Goal: Information Seeking & Learning: Check status

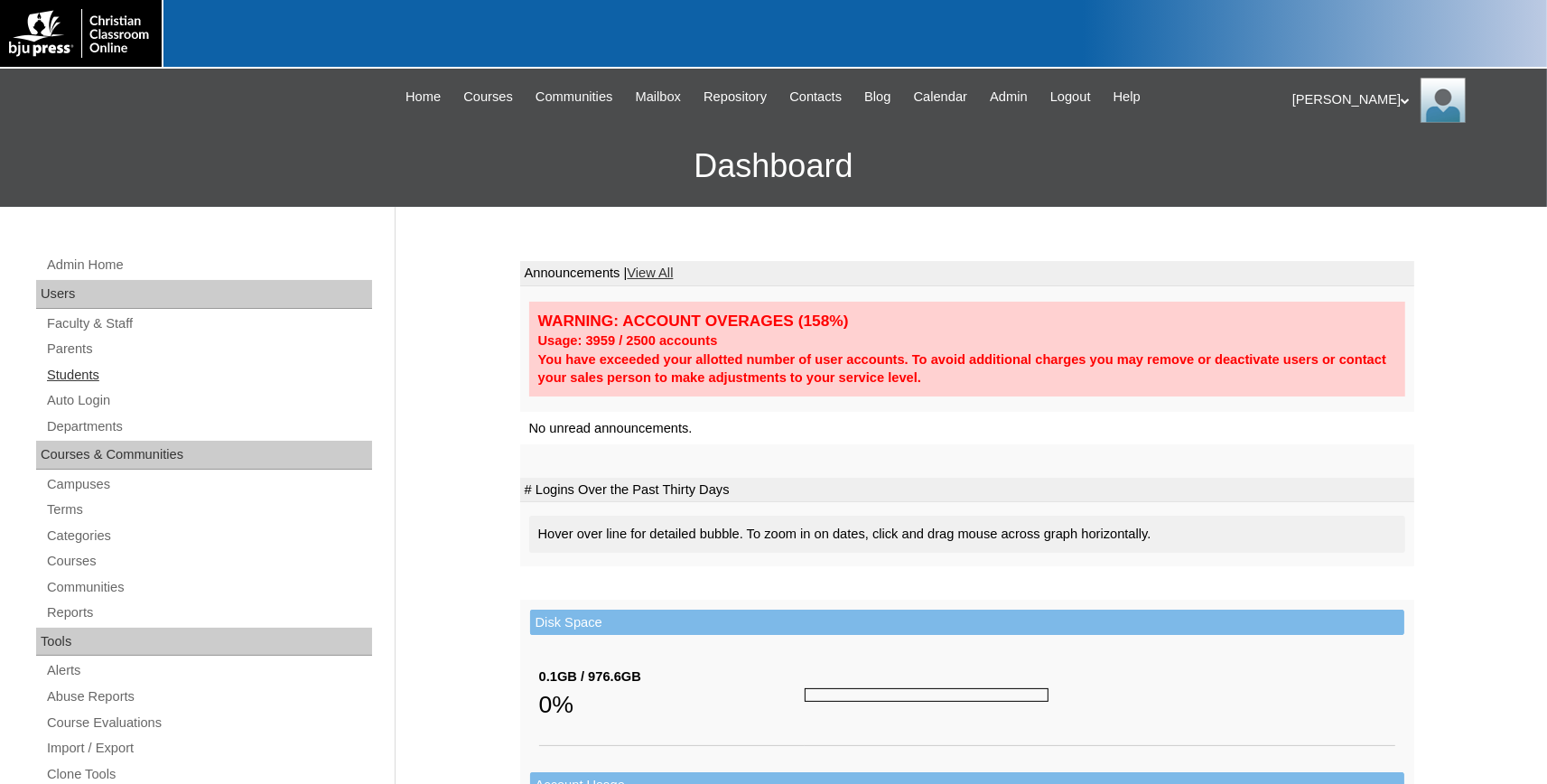
click at [76, 378] on link "Students" at bounding box center [208, 375] width 326 height 23
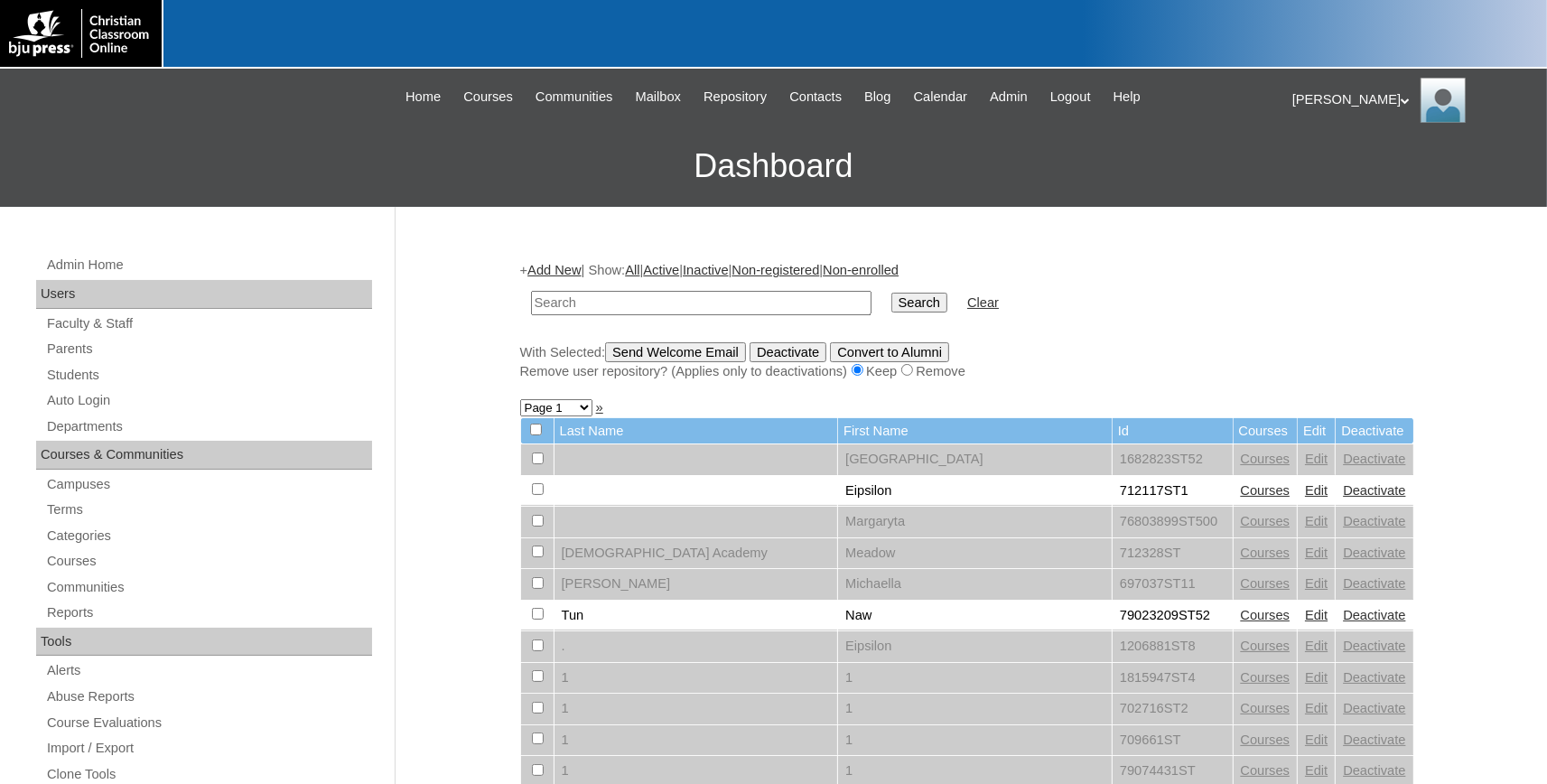
click at [683, 303] on input "text" at bounding box center [701, 303] width 341 height 24
click at [683, 305] on input "text" at bounding box center [701, 303] width 341 height 24
type input "[DOMAIN_NAME]"
click at [891, 293] on input "Search" at bounding box center [919, 302] width 56 height 20
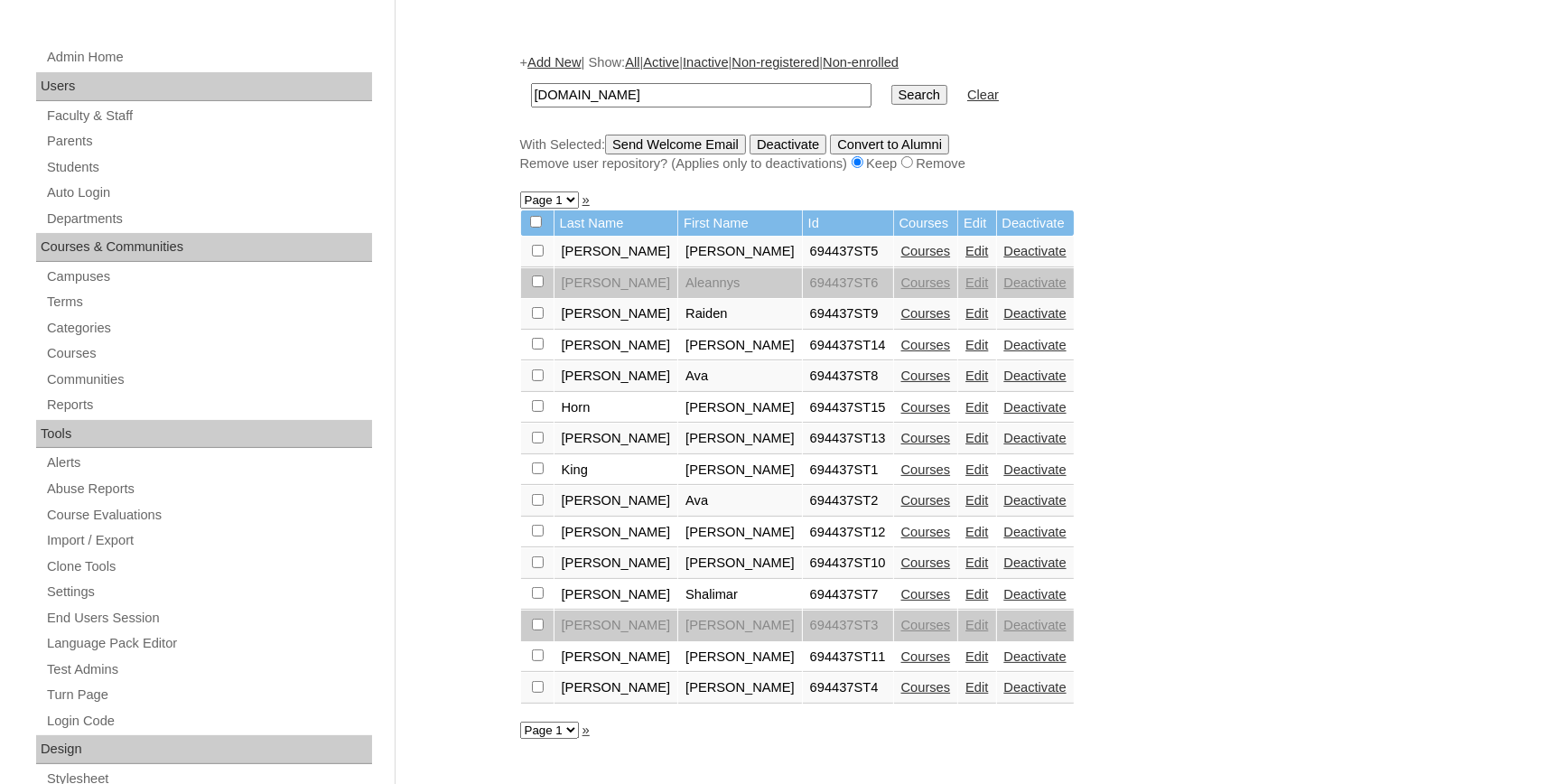
scroll to position [298, 0]
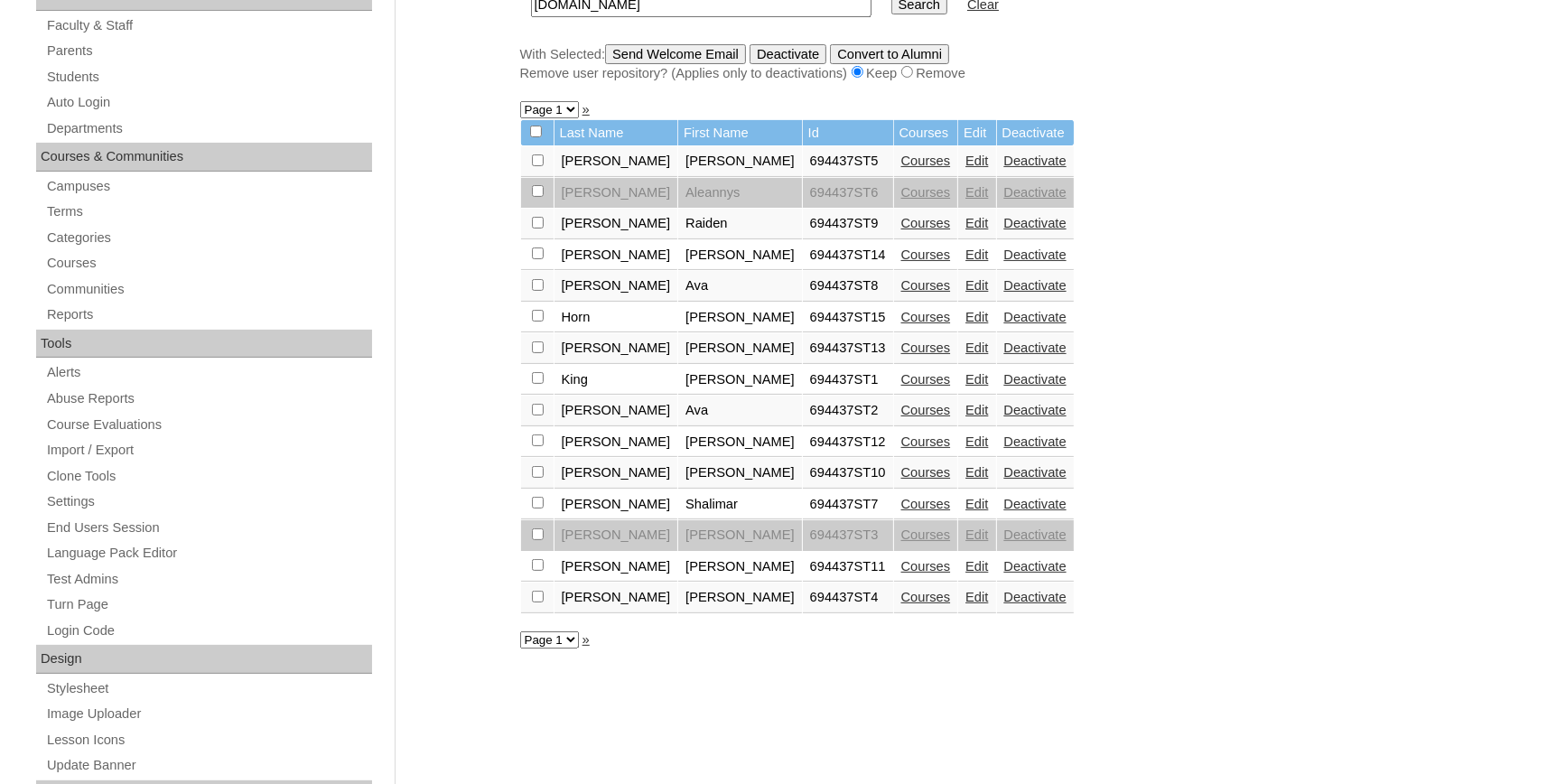
click at [902, 168] on link "Courses" at bounding box center [926, 160] width 50 height 14
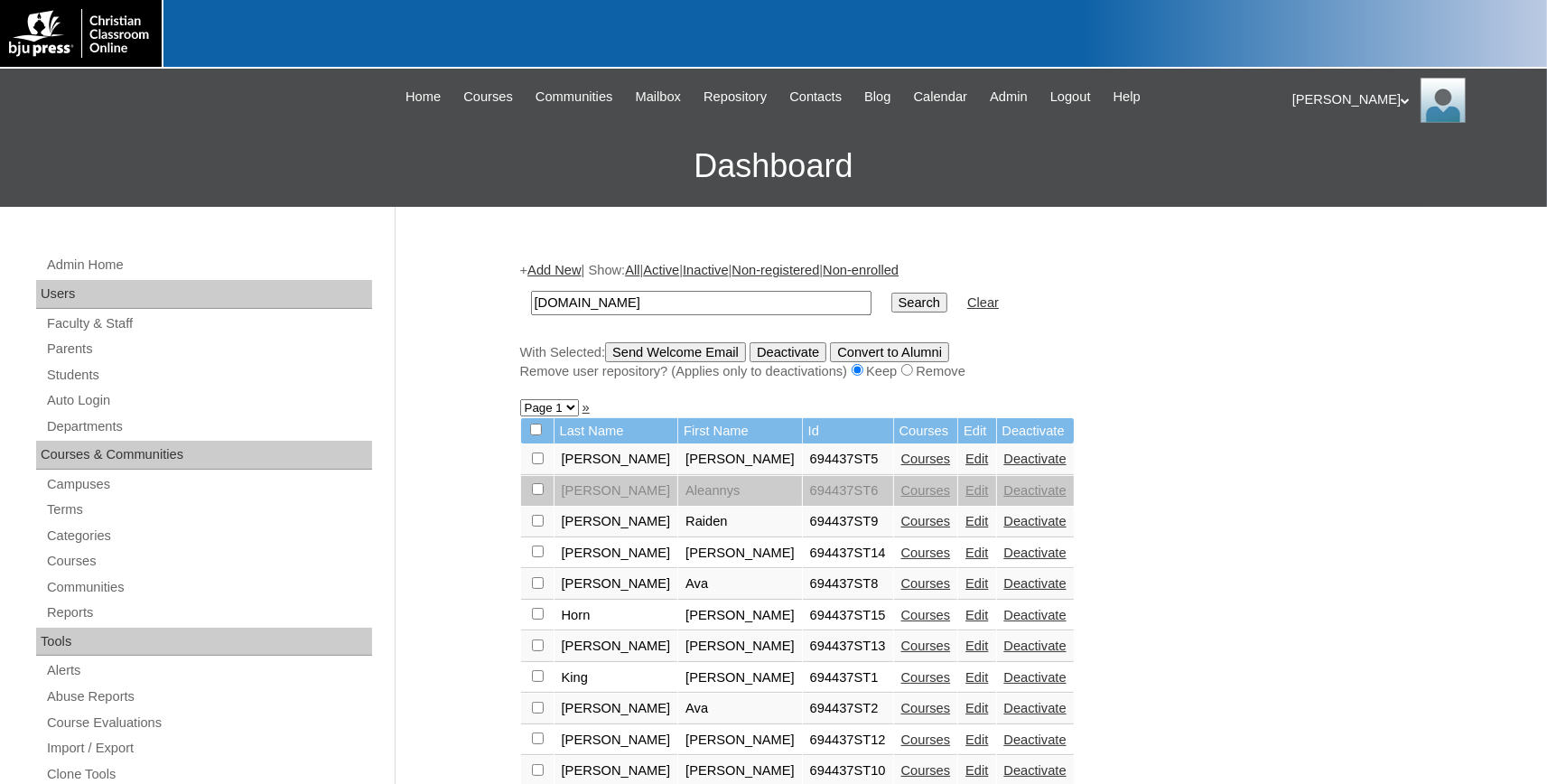
click at [902, 528] on link "Courses" at bounding box center [926, 520] width 50 height 14
click at [902, 559] on link "Courses" at bounding box center [926, 551] width 50 height 14
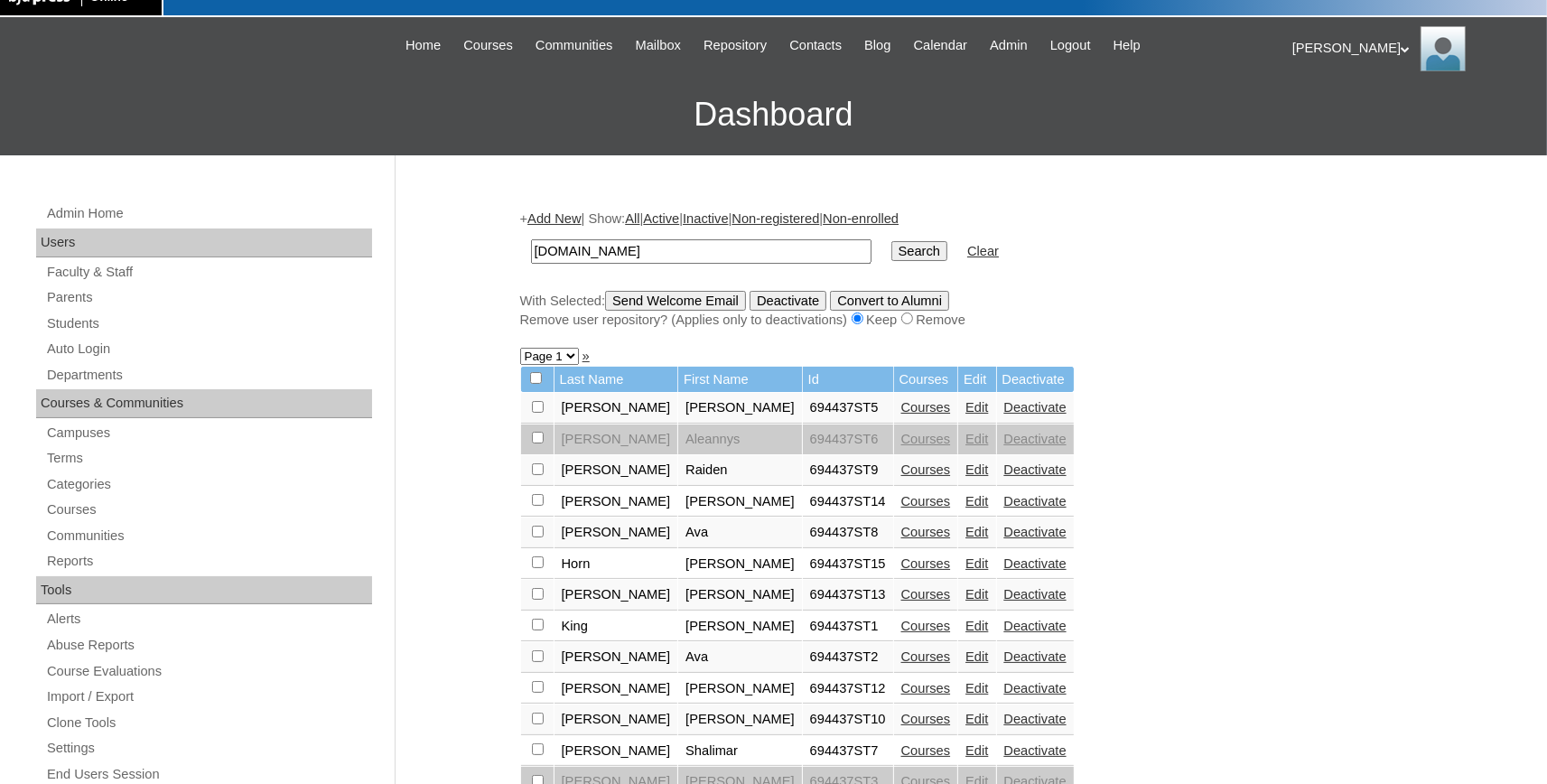
scroll to position [99, 0]
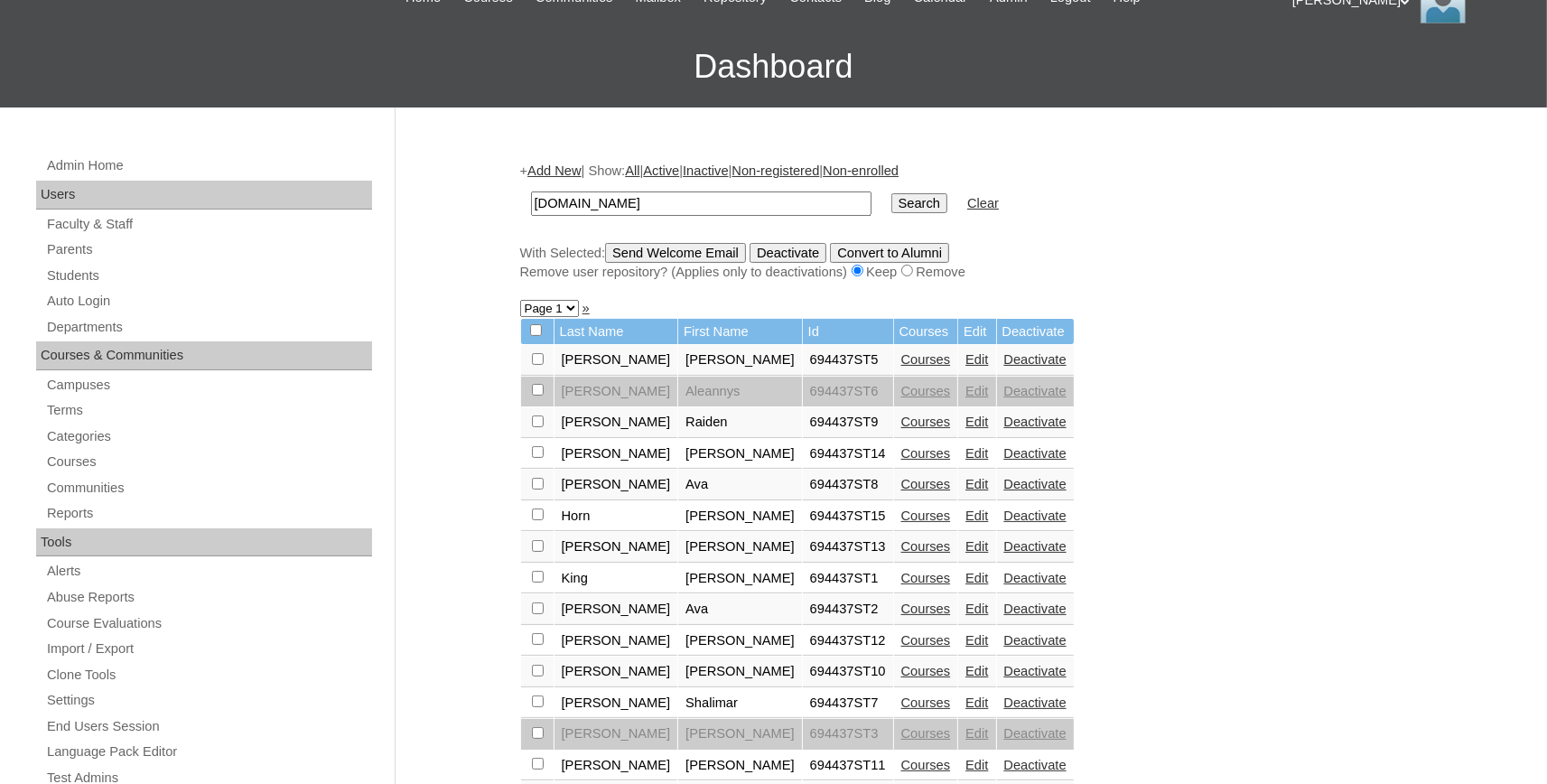
click at [902, 489] on link "Courses" at bounding box center [926, 483] width 50 height 14
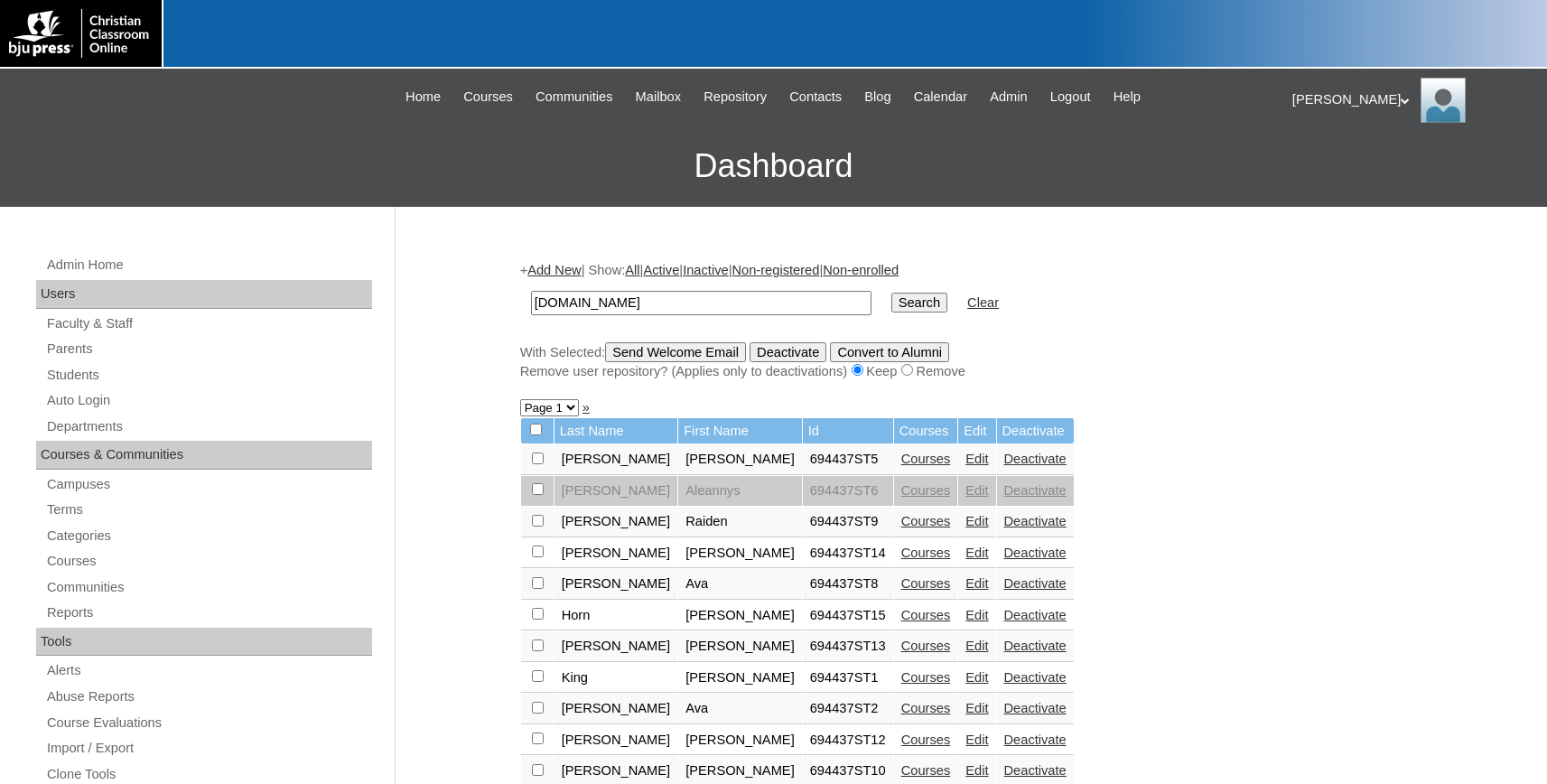
scroll to position [99, 0]
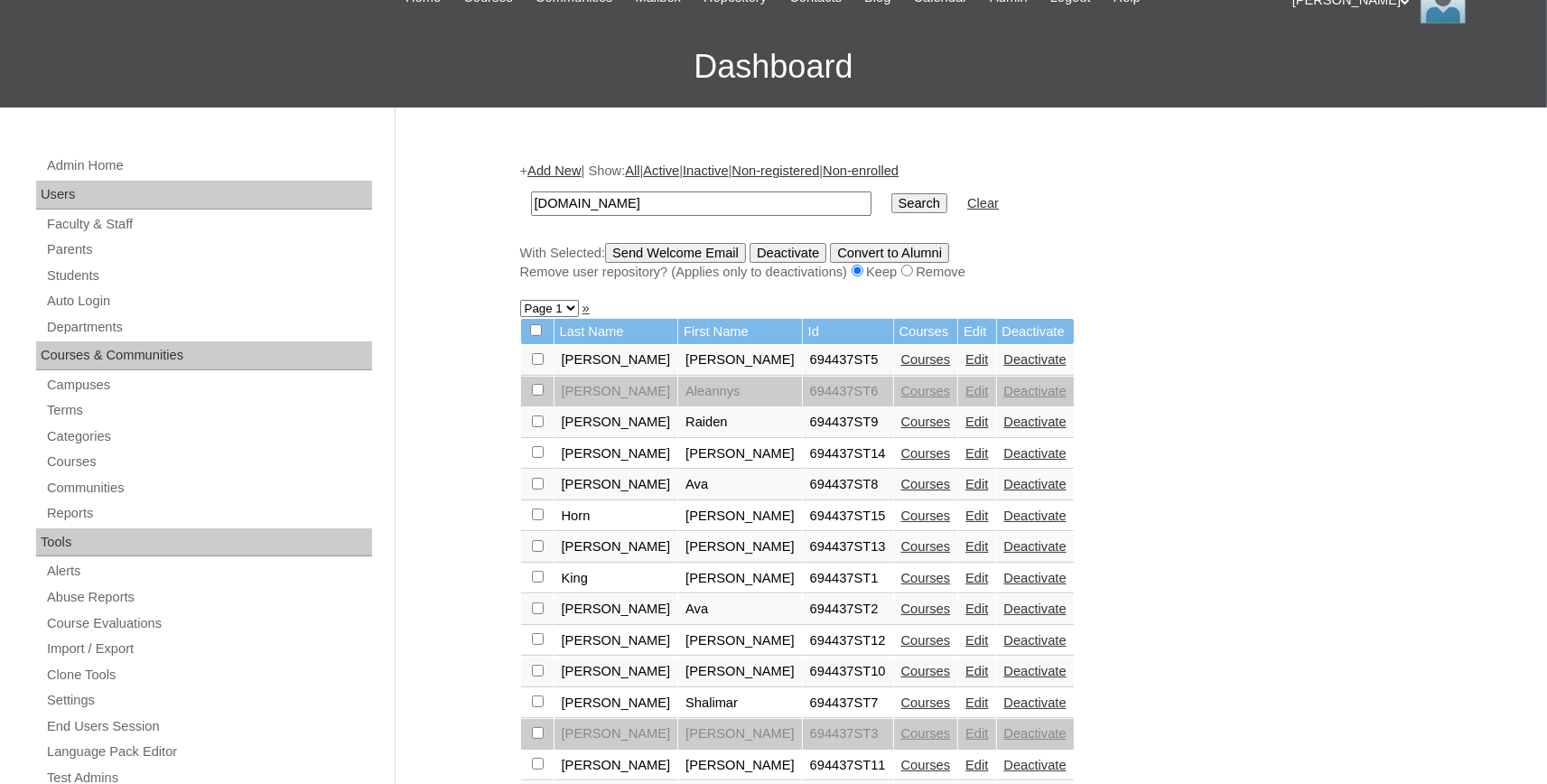
click at [902, 521] on link "Courses" at bounding box center [926, 515] width 50 height 14
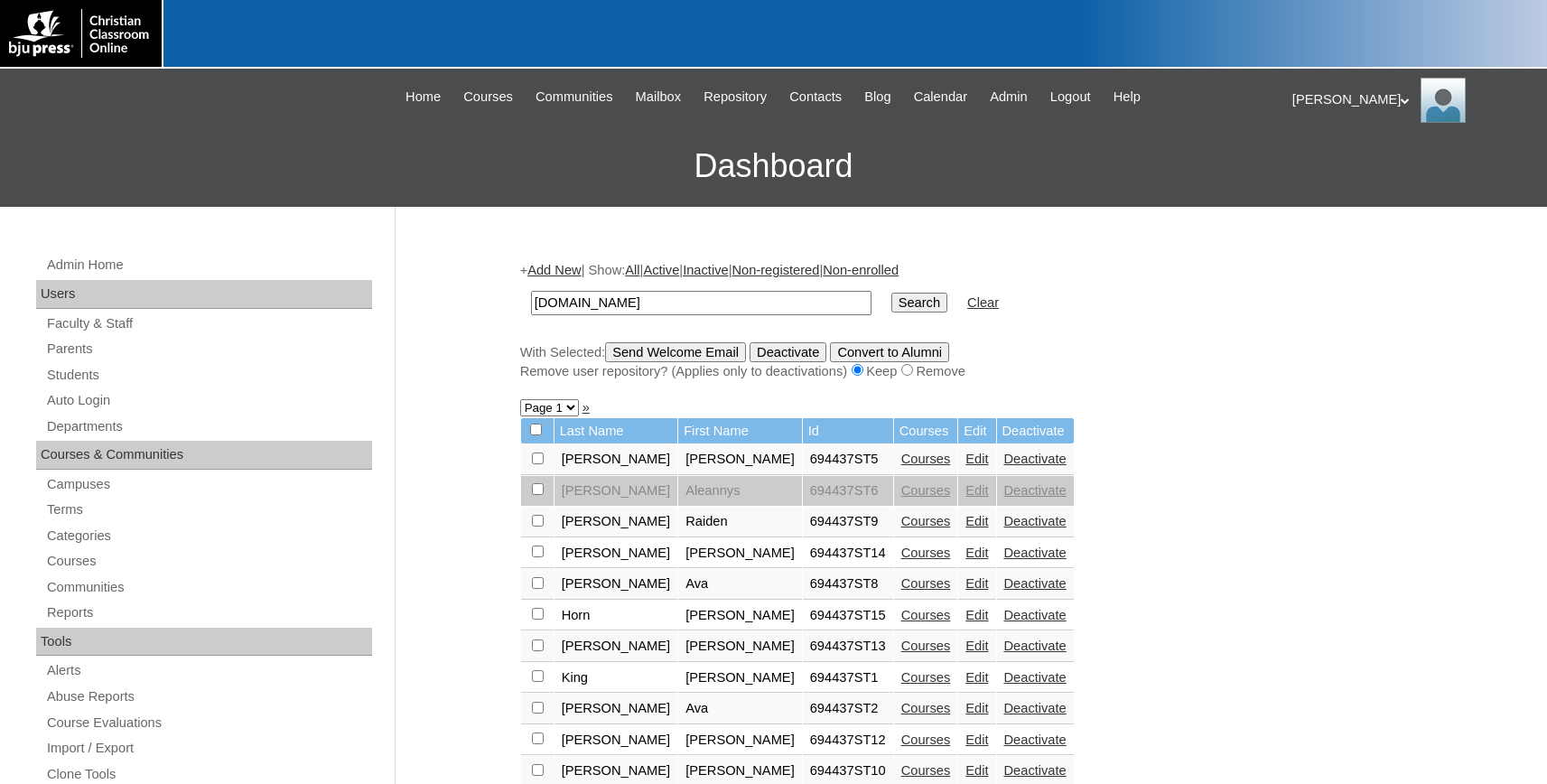
scroll to position [99, 0]
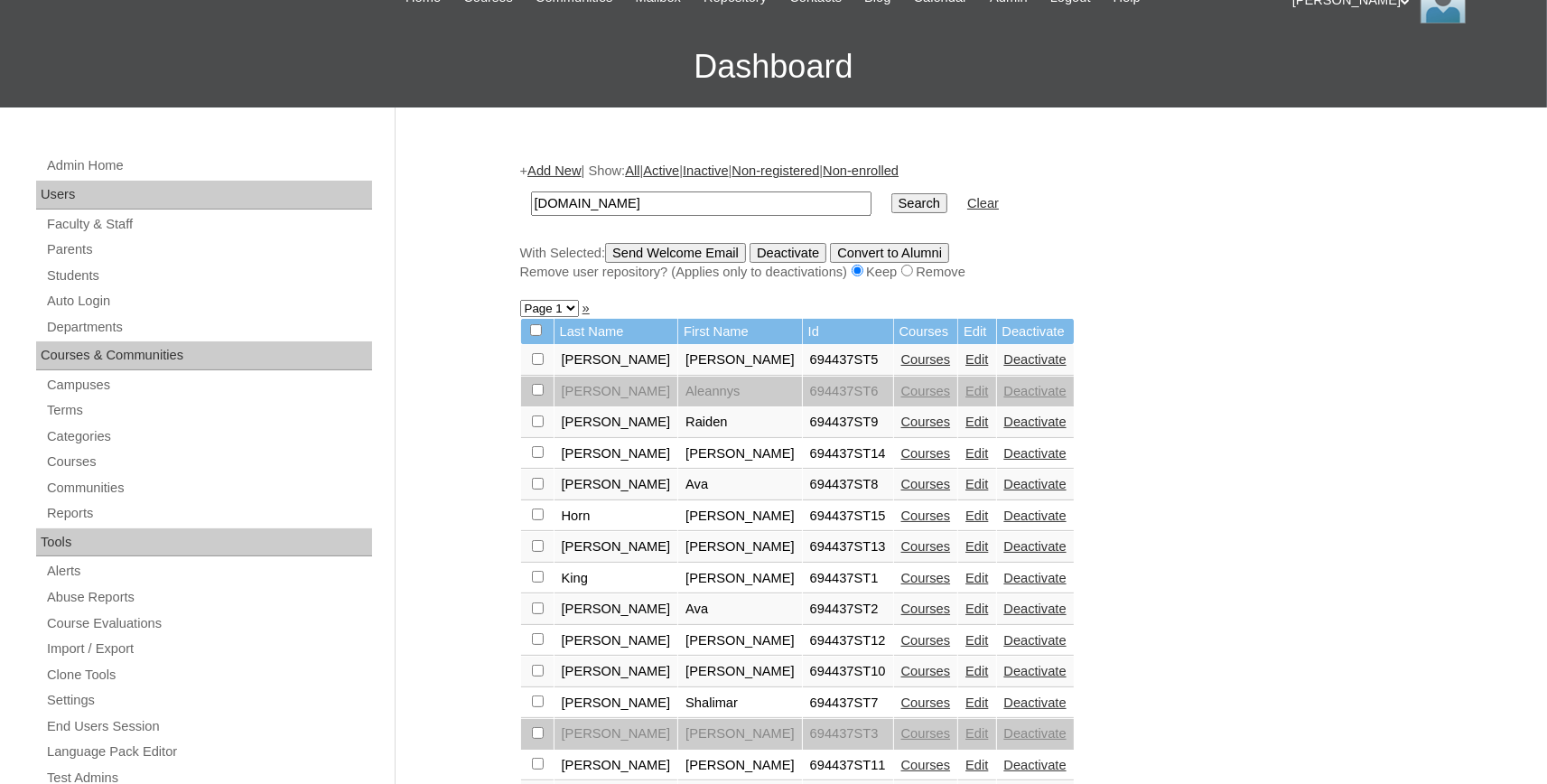
drag, startPoint x: 865, startPoint y: 553, endPoint x: 857, endPoint y: 549, distance: 8.9
click at [902, 553] on link "Courses" at bounding box center [926, 546] width 50 height 14
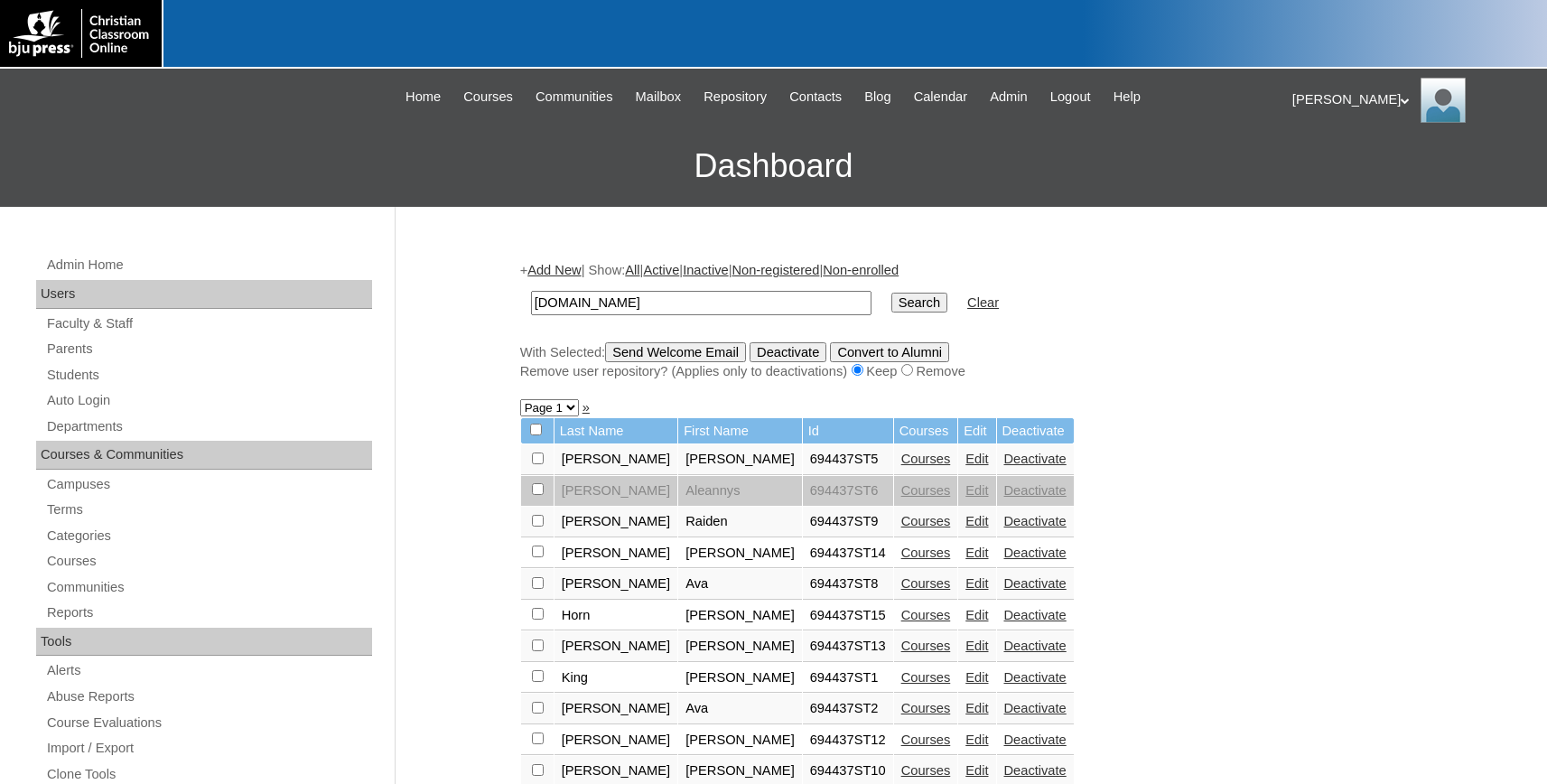
scroll to position [99, 0]
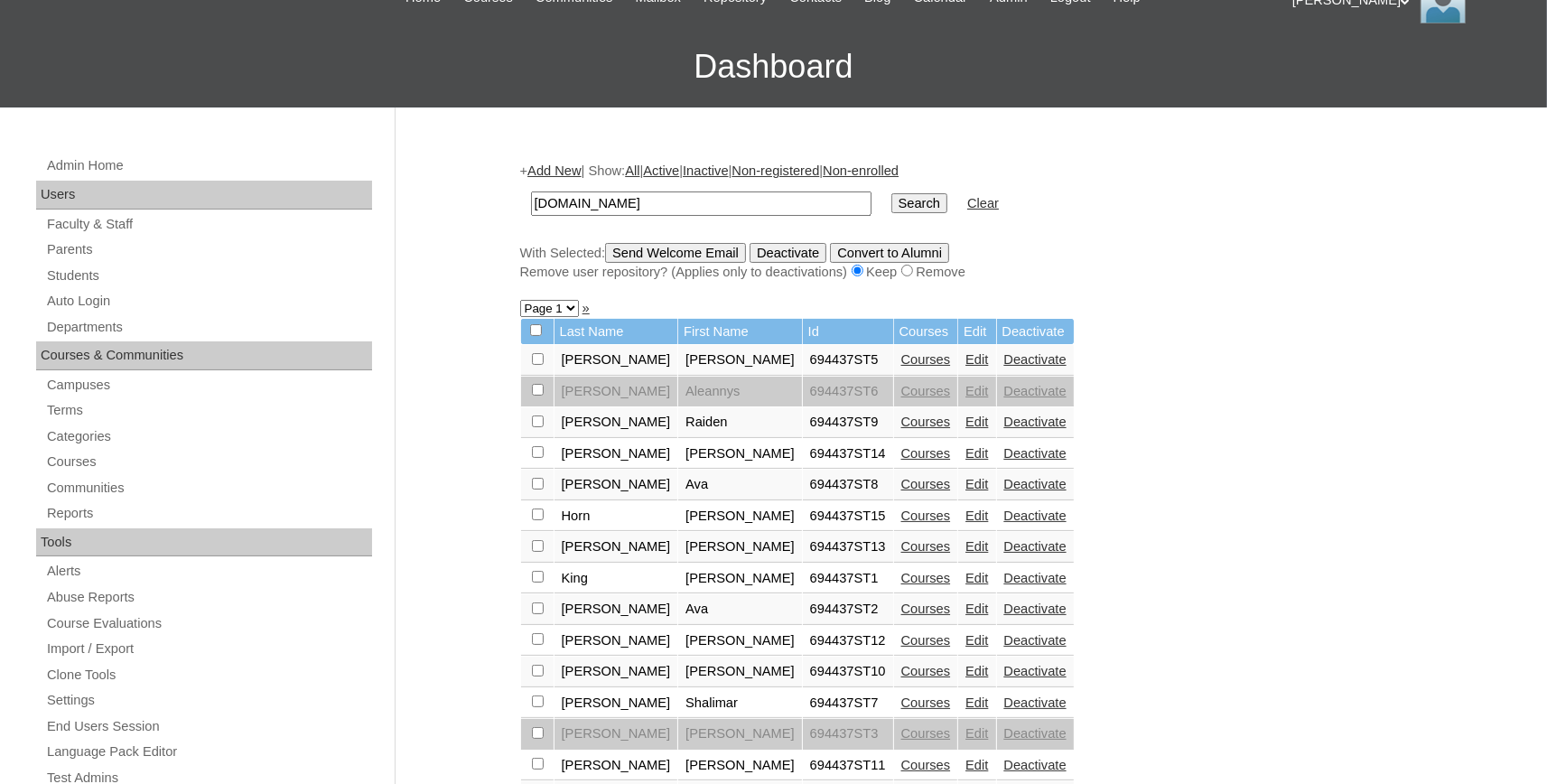
click at [902, 585] on link "Courses" at bounding box center [926, 577] width 50 height 14
click at [902, 647] on link "Courses" at bounding box center [926, 640] width 50 height 14
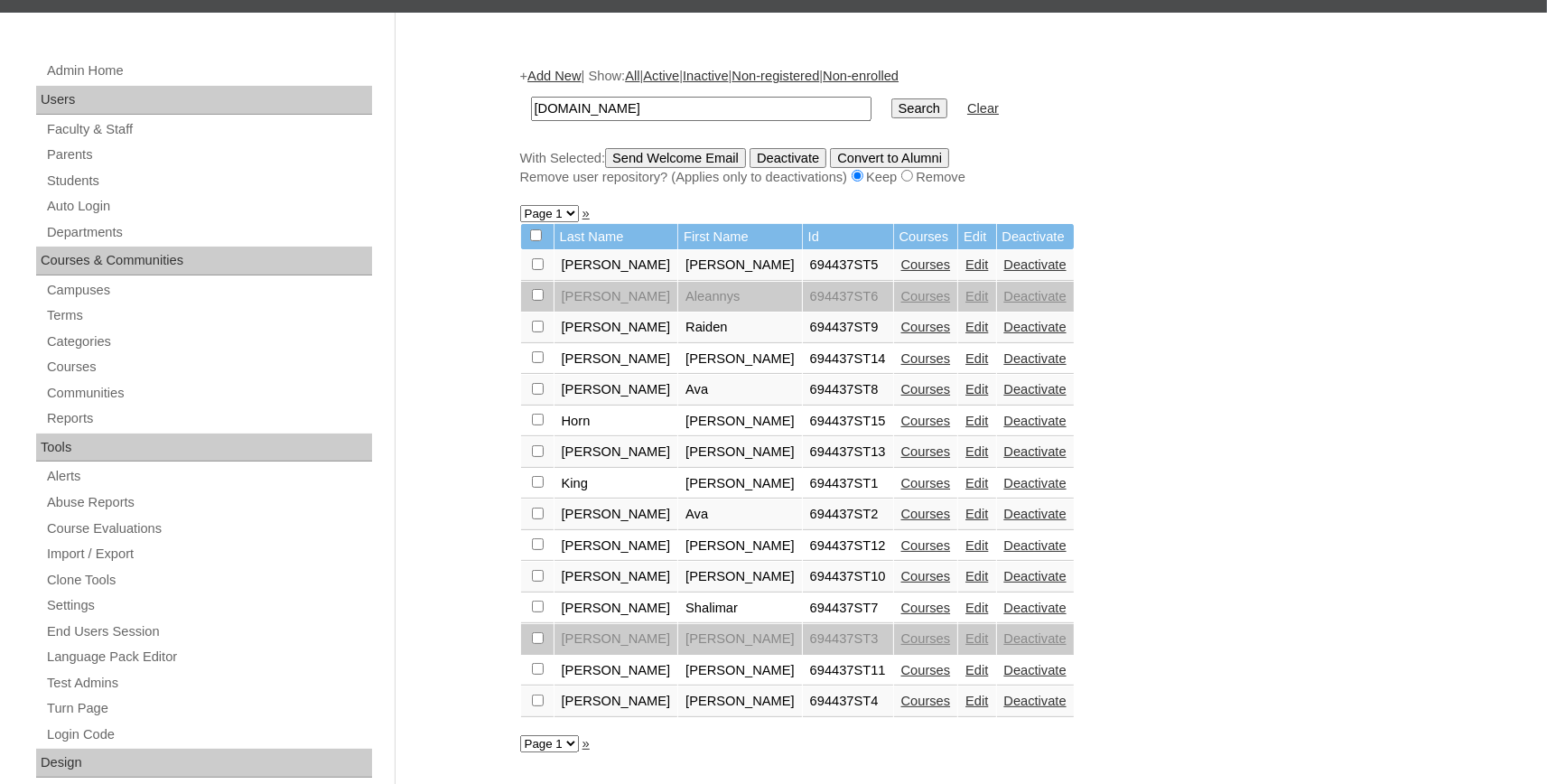
scroll to position [298, 0]
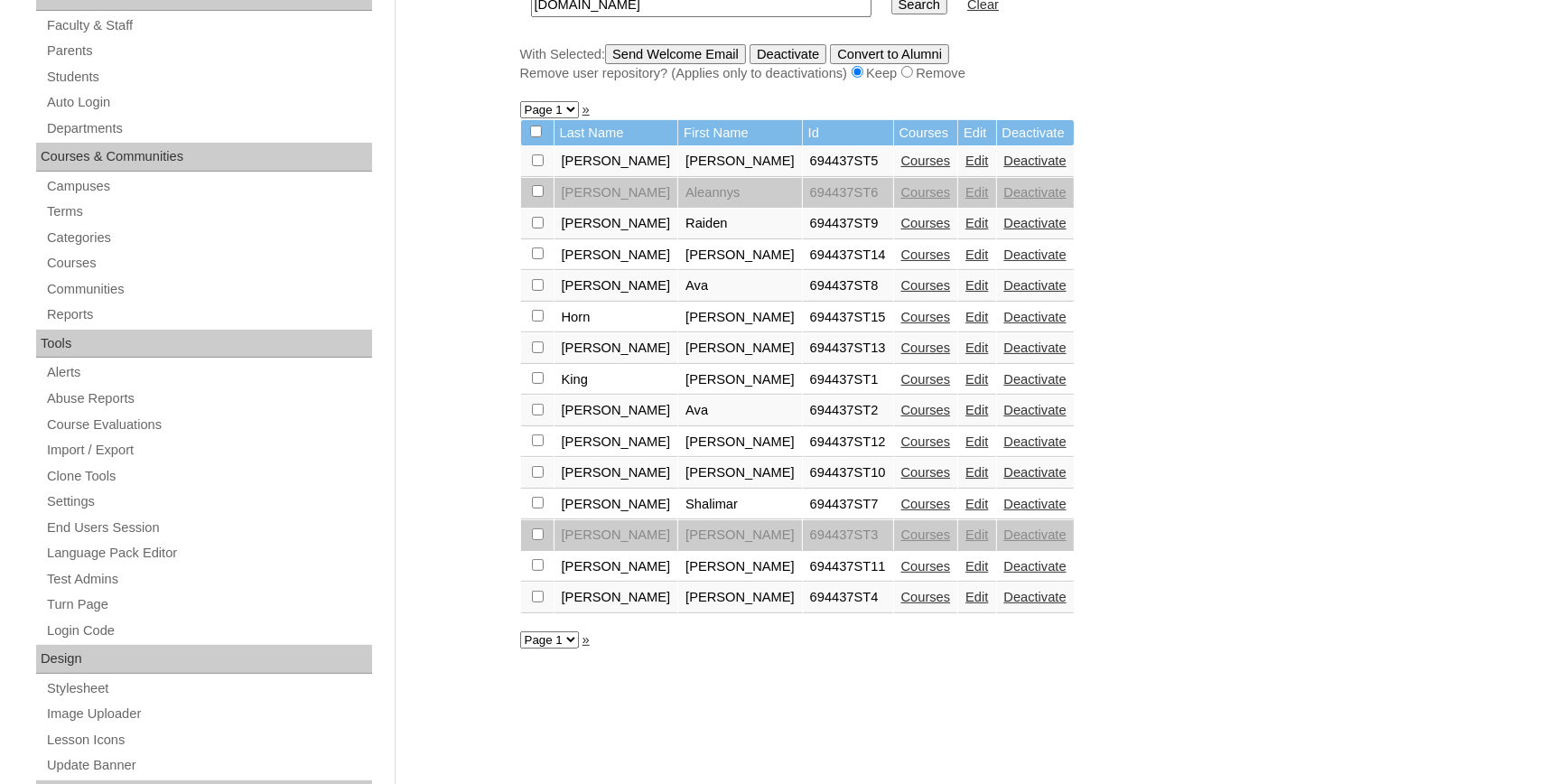
click at [902, 478] on link "Courses" at bounding box center [926, 472] width 50 height 14
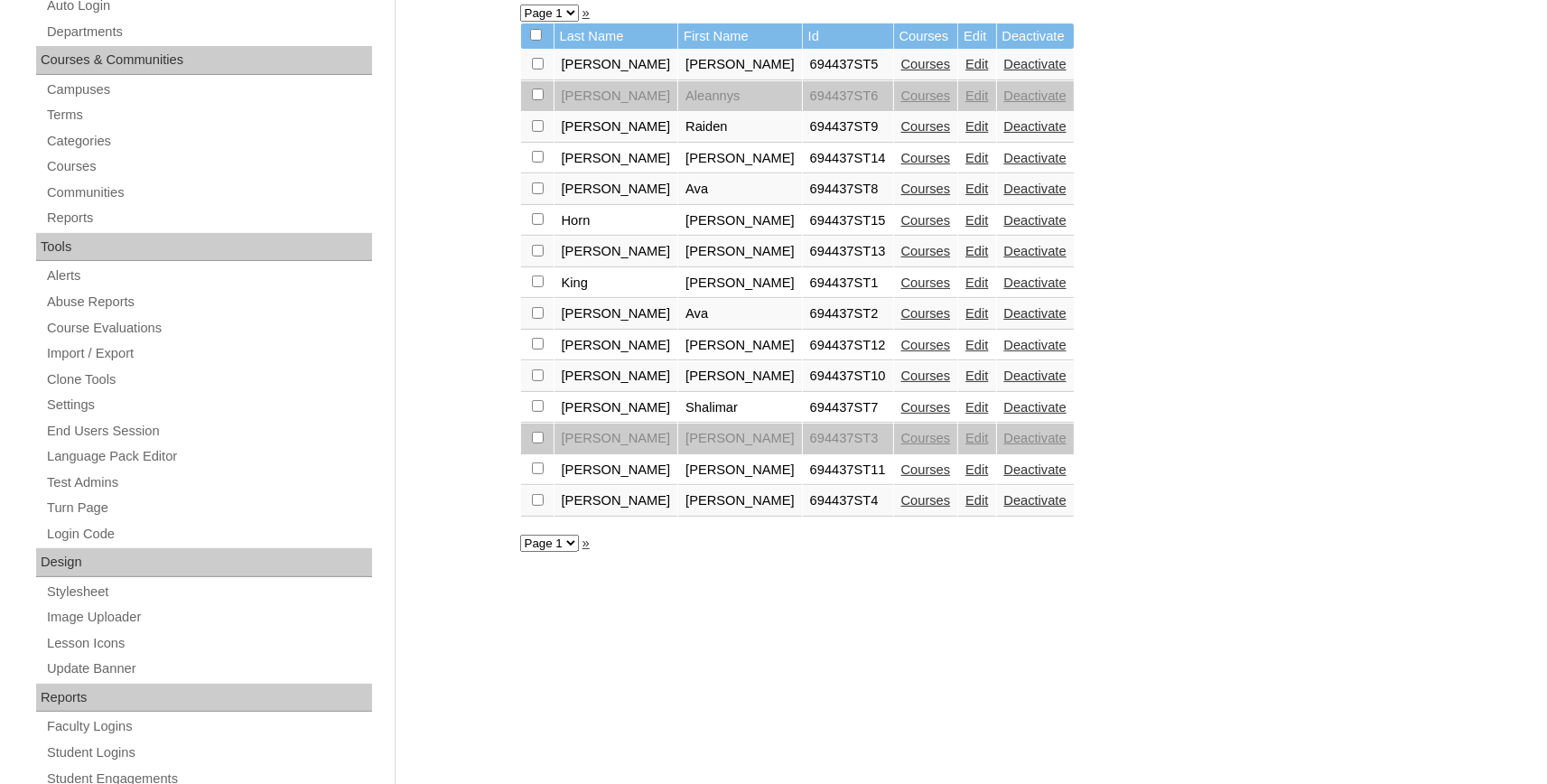
scroll to position [496, 0]
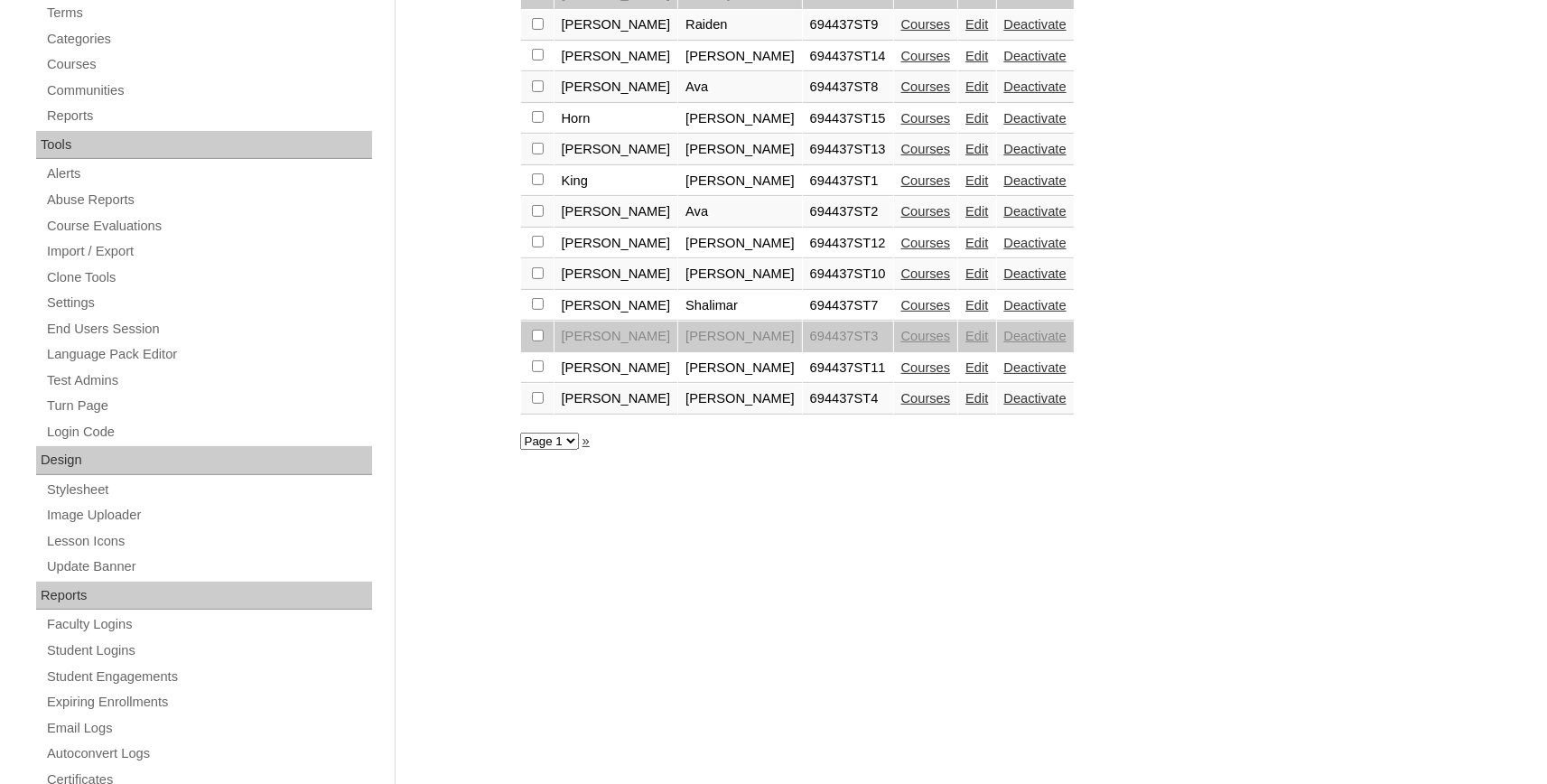
click at [902, 312] on link "Courses" at bounding box center [926, 305] width 50 height 14
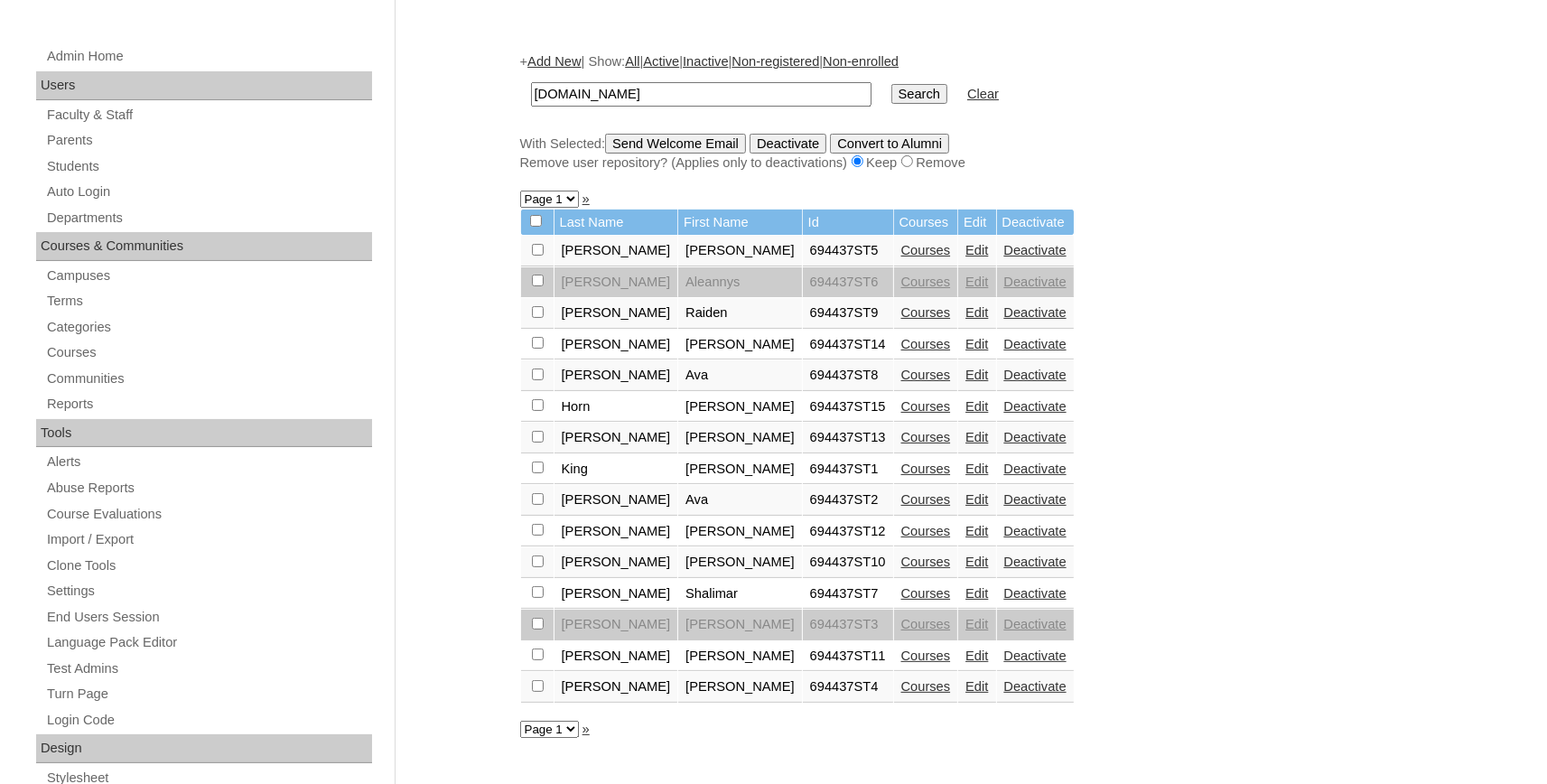
scroll to position [398, 0]
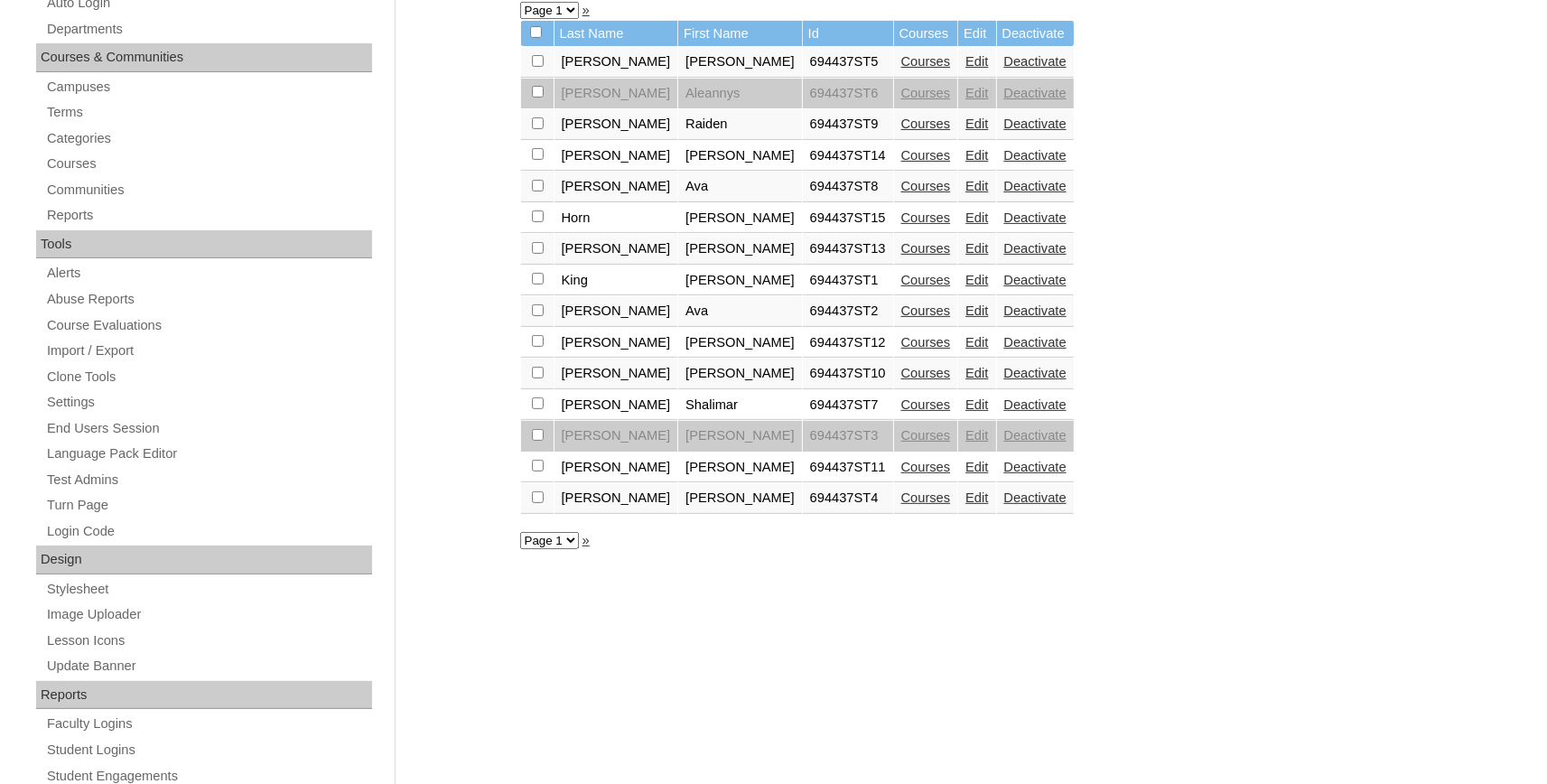
click at [902, 474] on link "Courses" at bounding box center [926, 466] width 50 height 14
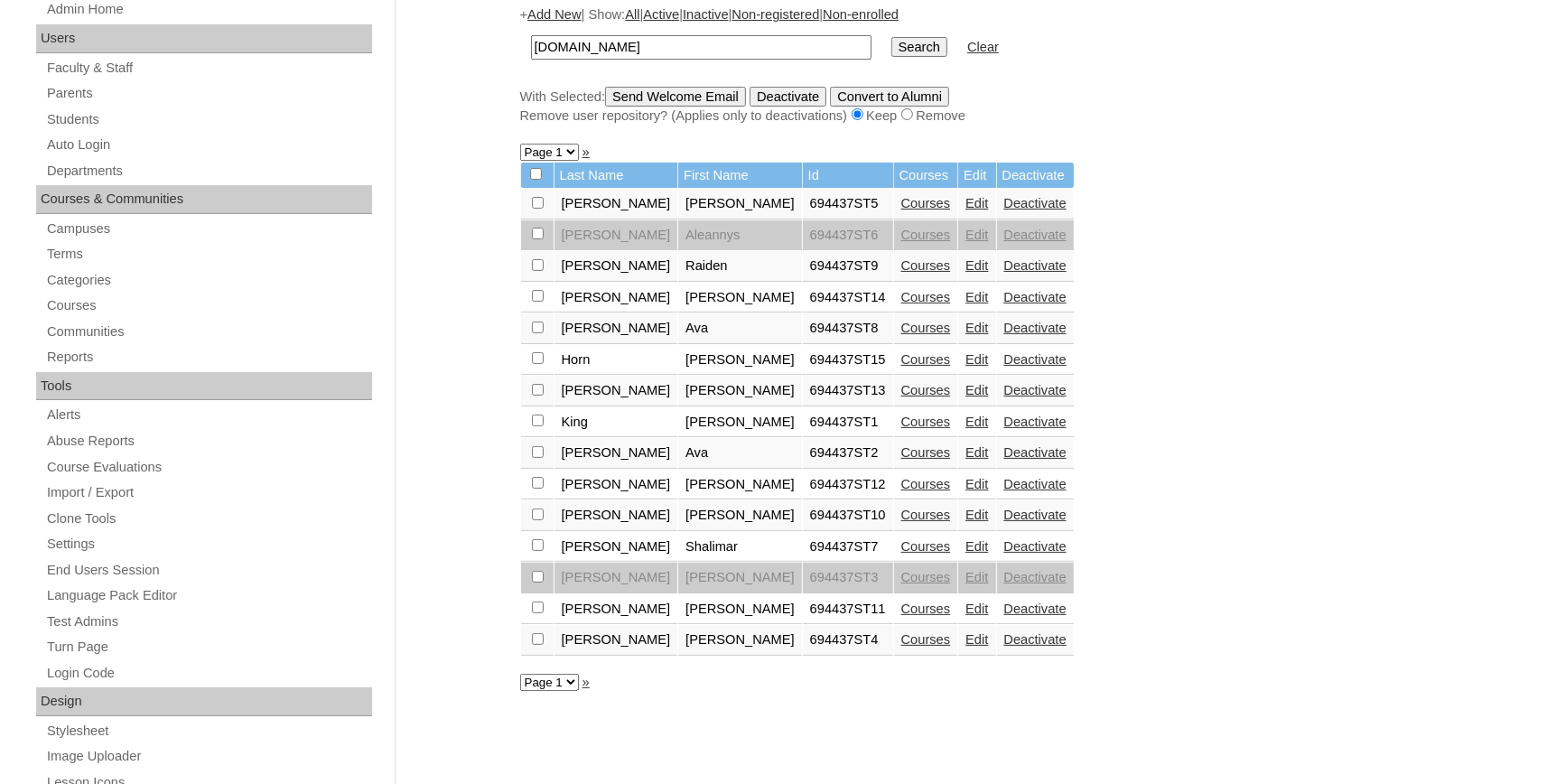
scroll to position [298, 0]
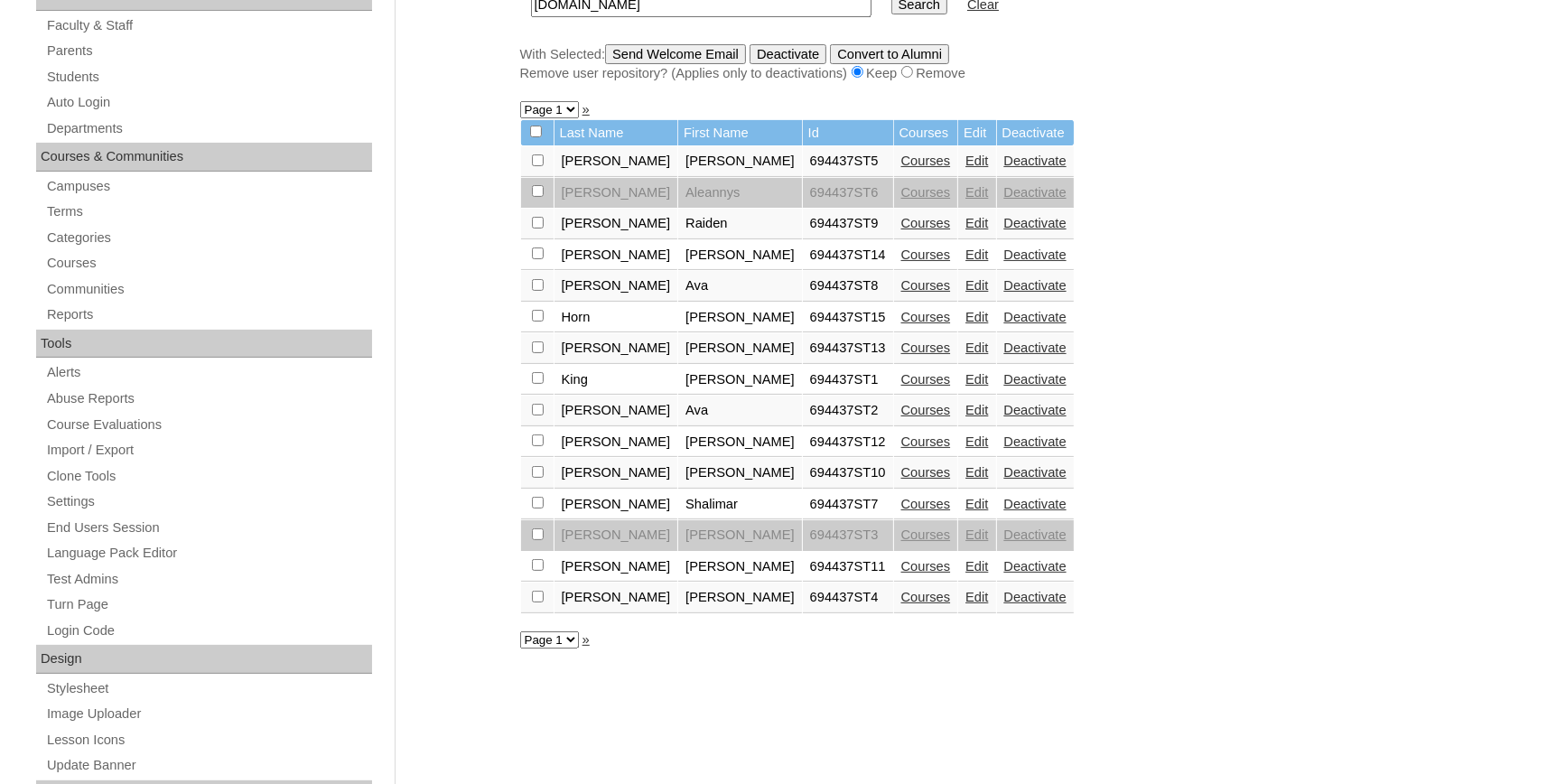
click at [902, 604] on link "Courses" at bounding box center [926, 596] width 50 height 14
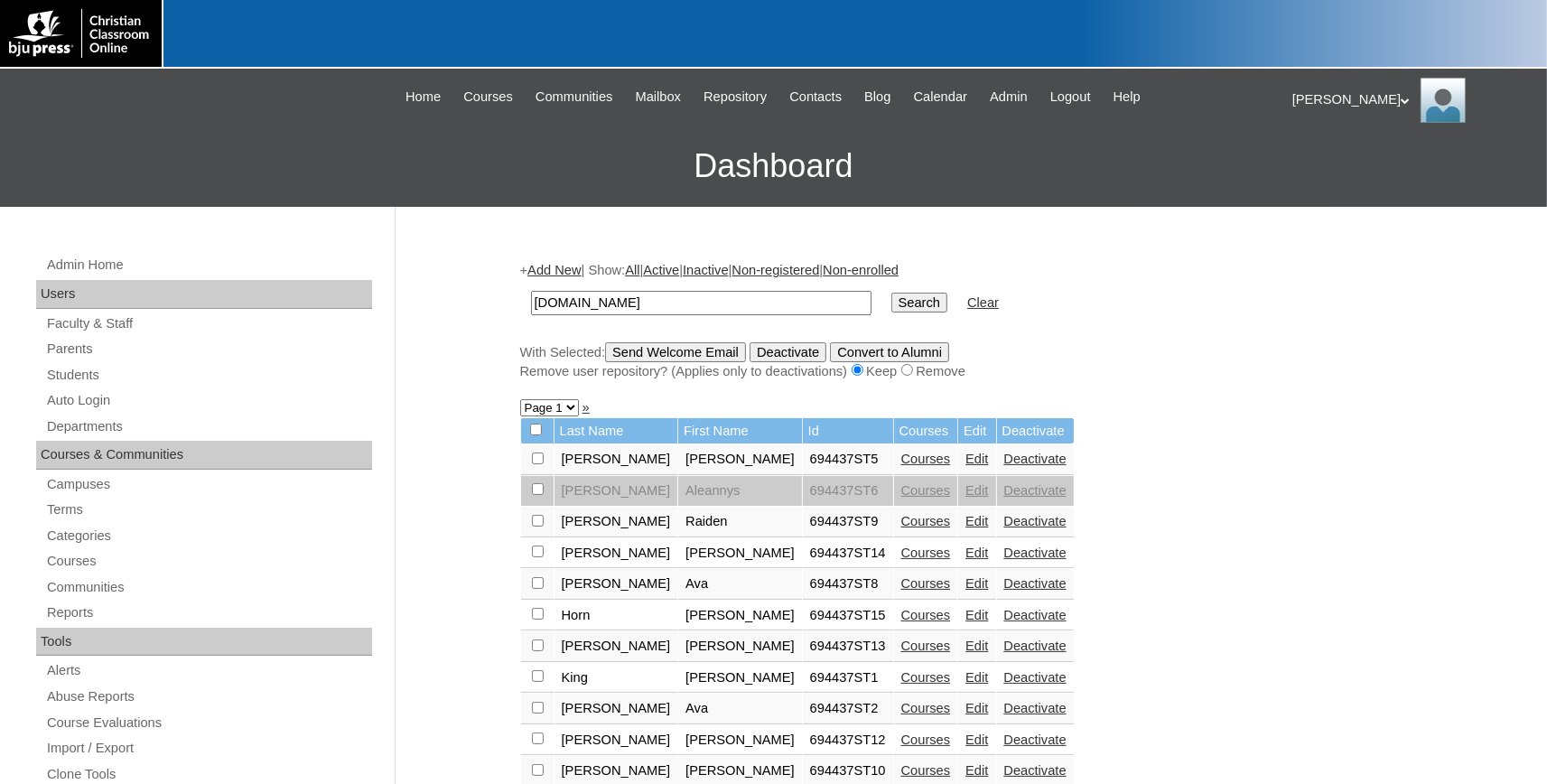
click at [631, 301] on input "pvcama.org" at bounding box center [701, 303] width 341 height 24
drag, startPoint x: 582, startPoint y: 303, endPoint x: 402, endPoint y: 288, distance: 180.6
click at [531, 291] on input "pvcama.org" at bounding box center [701, 303] width 341 height 24
type input "717474"
click at [891, 293] on input "Search" at bounding box center [919, 302] width 56 height 20
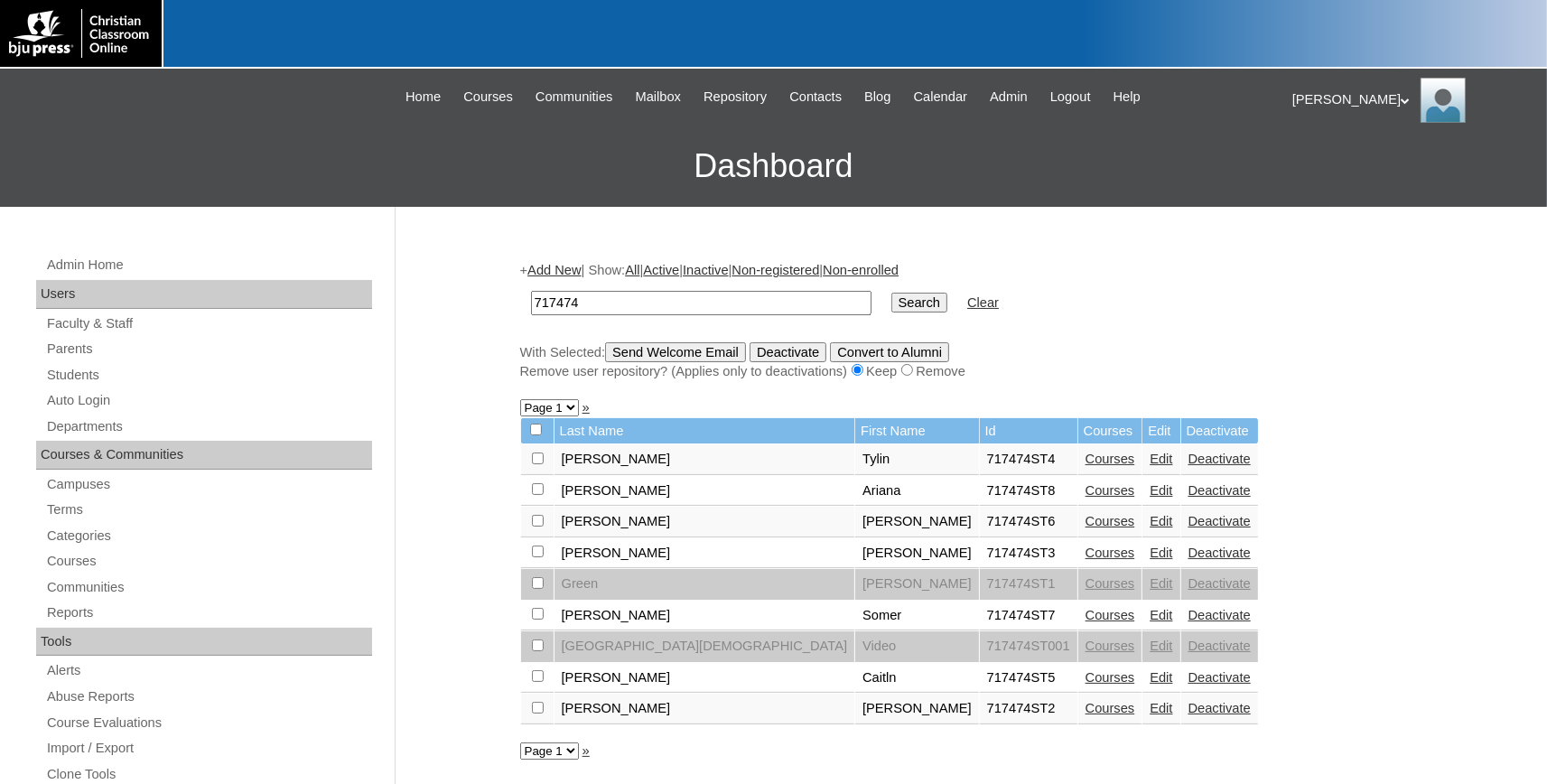
click at [1085, 497] on link "Courses" at bounding box center [1110, 490] width 50 height 14
click at [1085, 466] on link "Courses" at bounding box center [1110, 458] width 50 height 14
click at [1085, 622] on link "Courses" at bounding box center [1110, 614] width 50 height 14
click at [1085, 528] on link "Courses" at bounding box center [1110, 520] width 50 height 14
click at [1085, 560] on link "Courses" at bounding box center [1110, 551] width 50 height 14
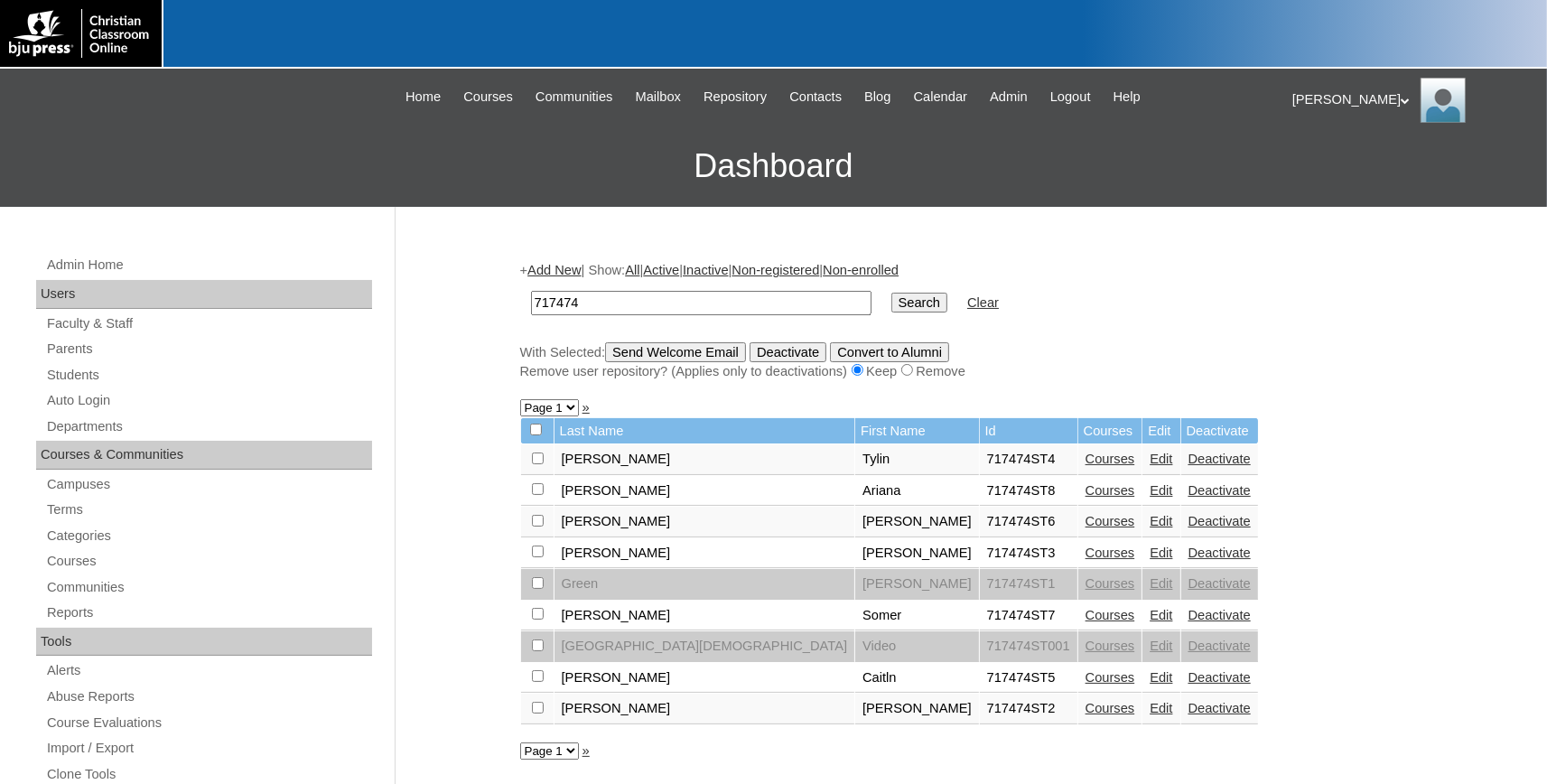
click at [1085, 560] on link "Courses" at bounding box center [1110, 551] width 50 height 14
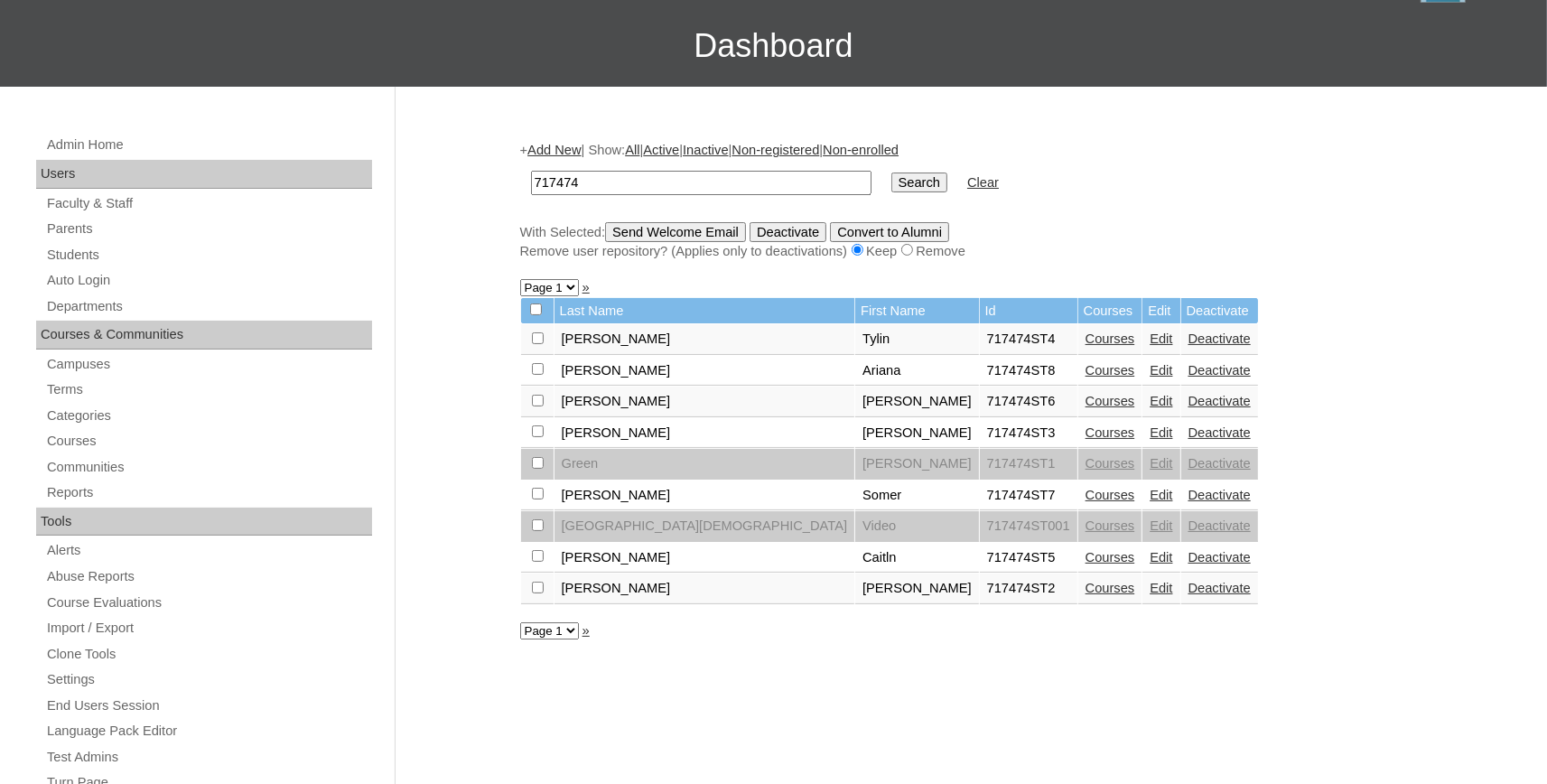
scroll to position [199, 0]
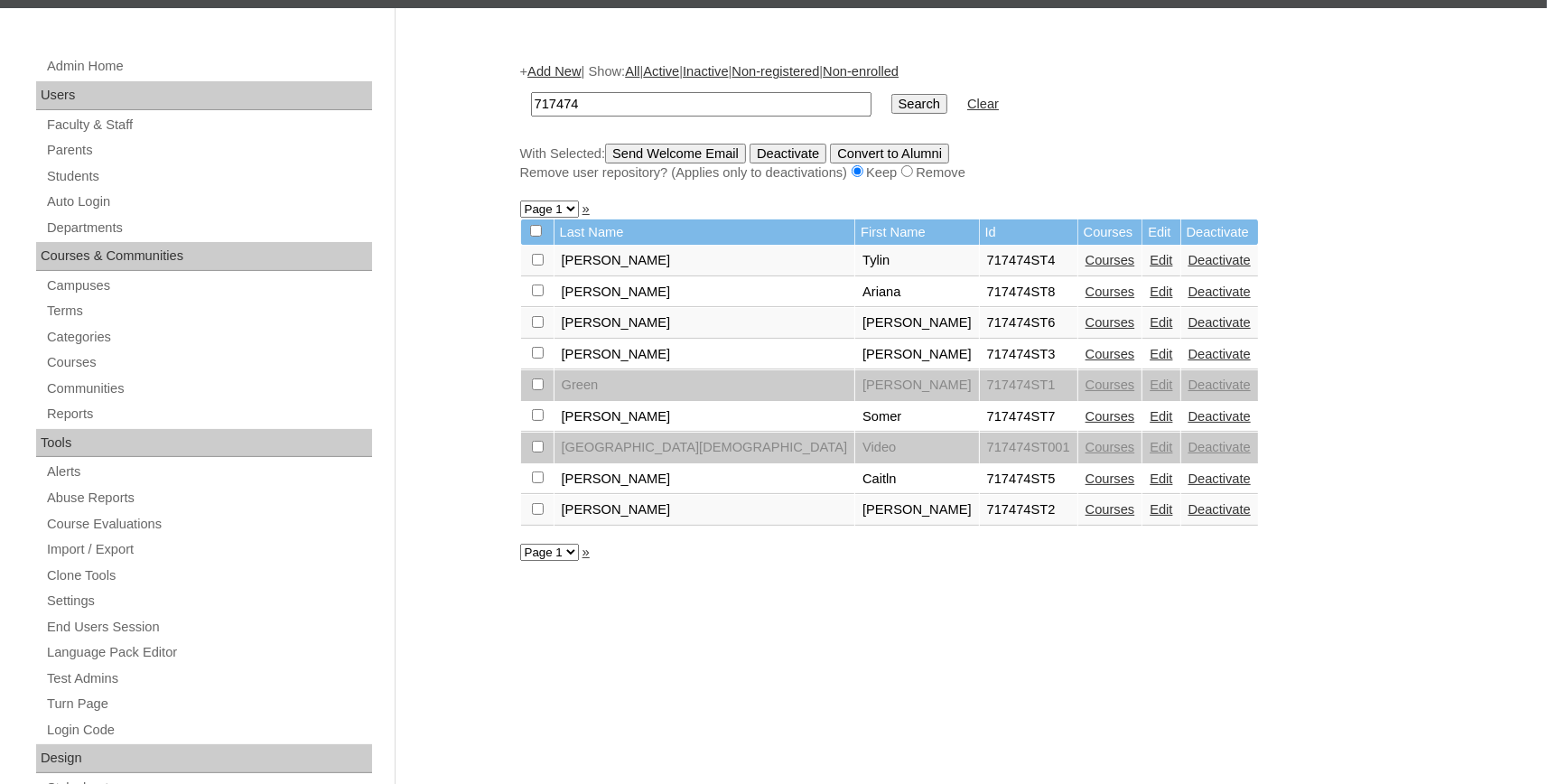
click at [1085, 486] on link "Courses" at bounding box center [1110, 477] width 50 height 14
click at [1085, 517] on link "Courses" at bounding box center [1110, 508] width 50 height 14
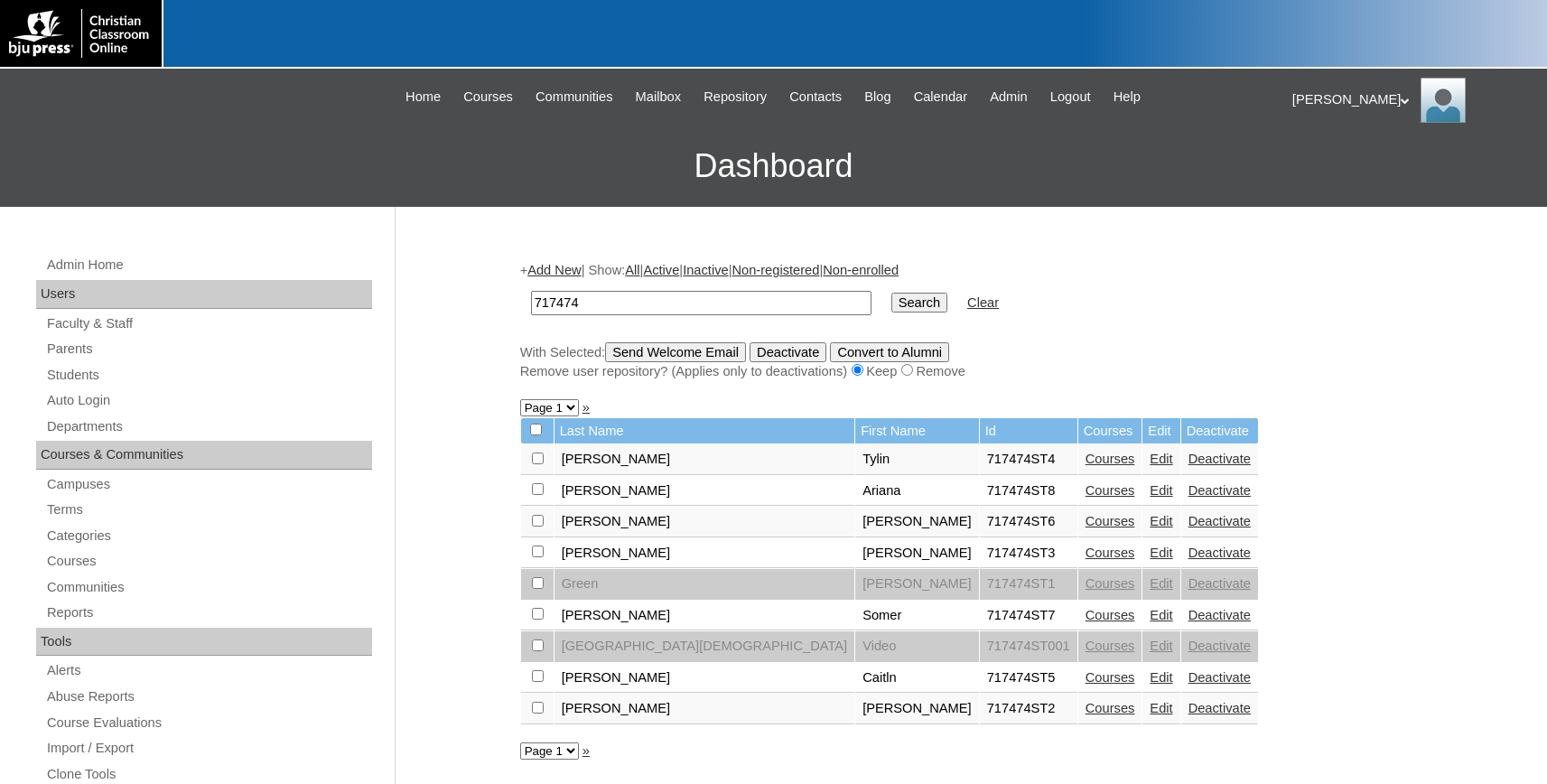
scroll to position [199, 0]
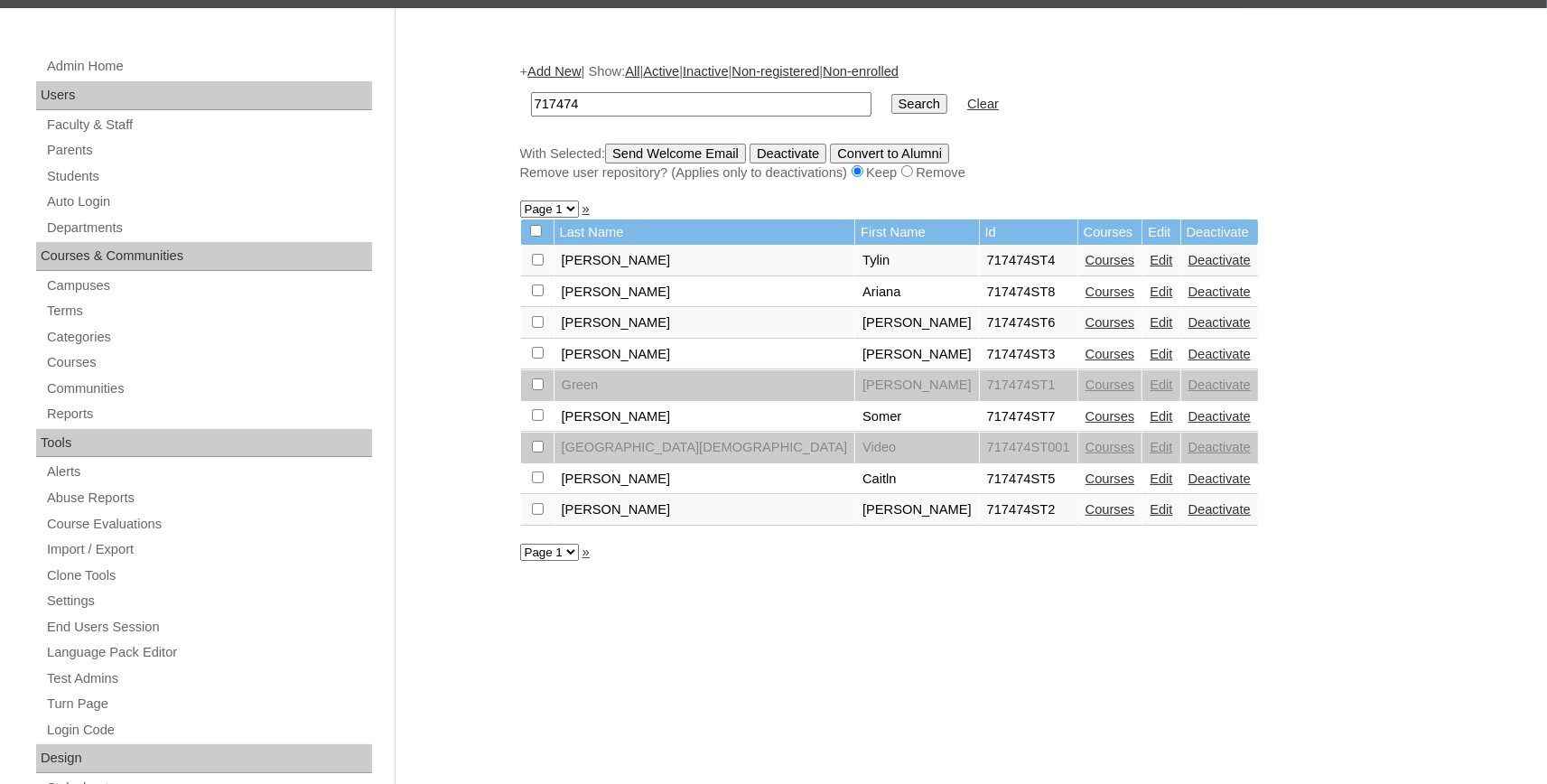
click at [1085, 486] on link "Courses" at bounding box center [1110, 477] width 50 height 14
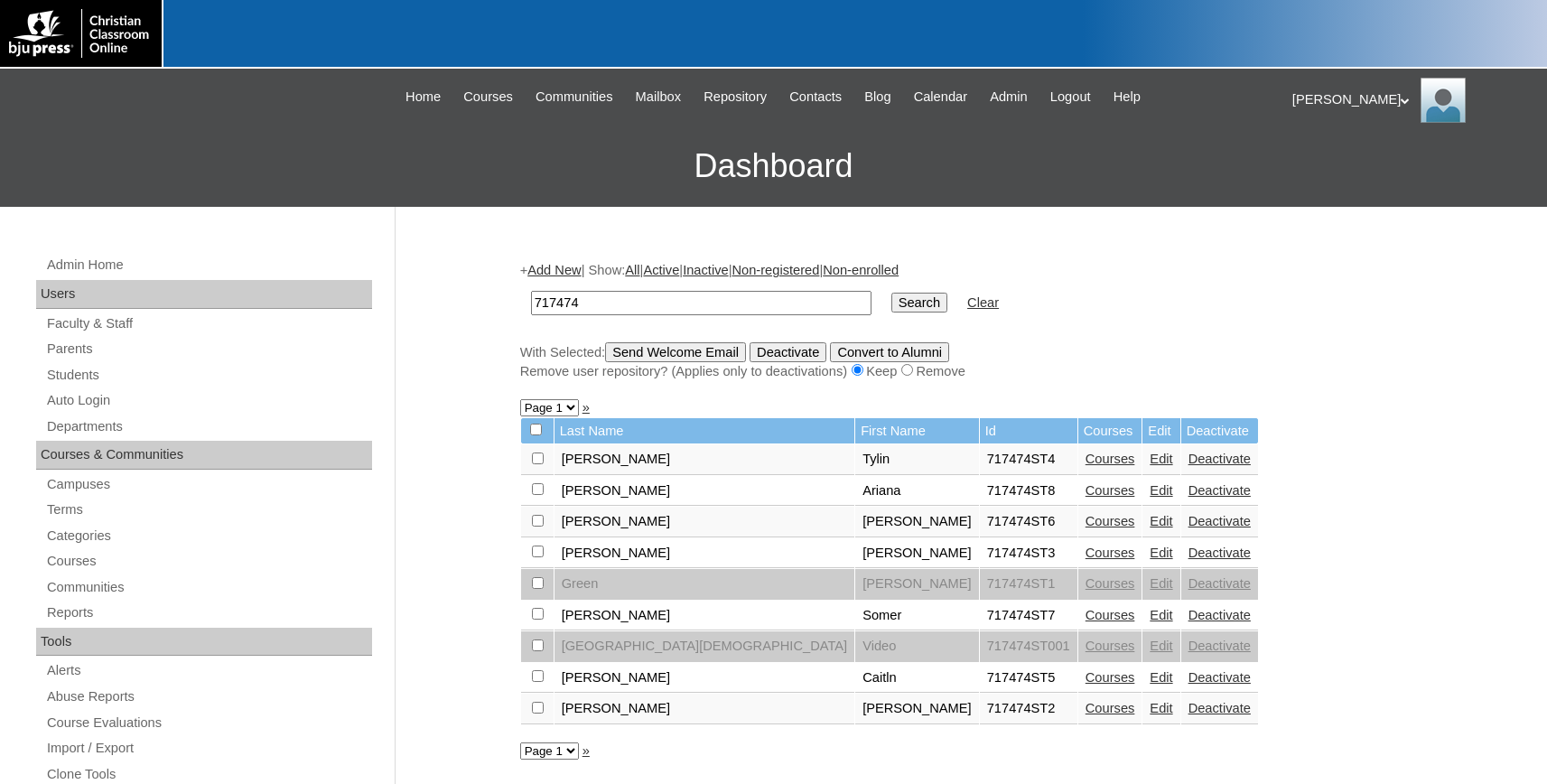
scroll to position [199, 0]
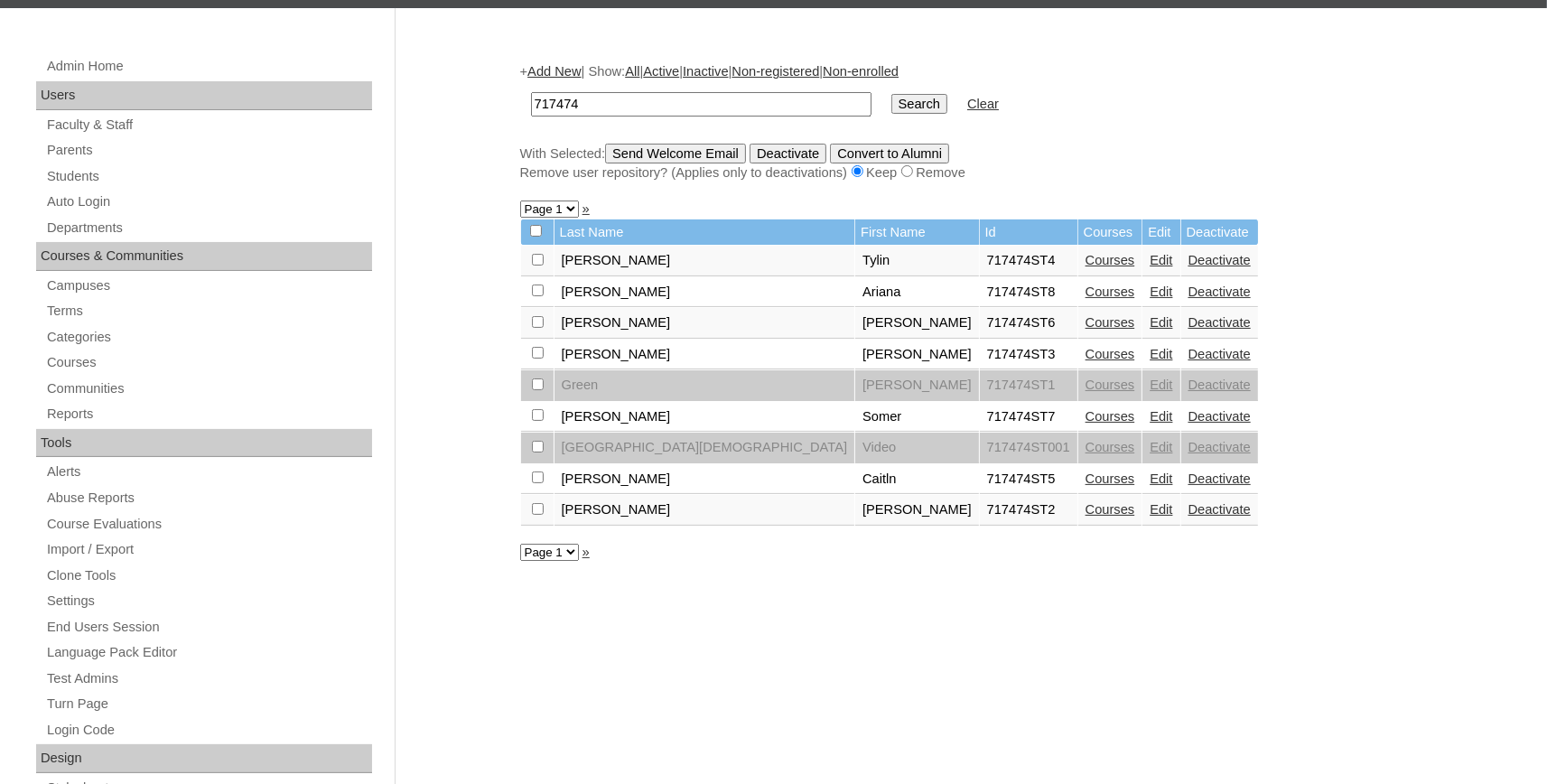
click at [1085, 423] on link "Courses" at bounding box center [1110, 415] width 50 height 14
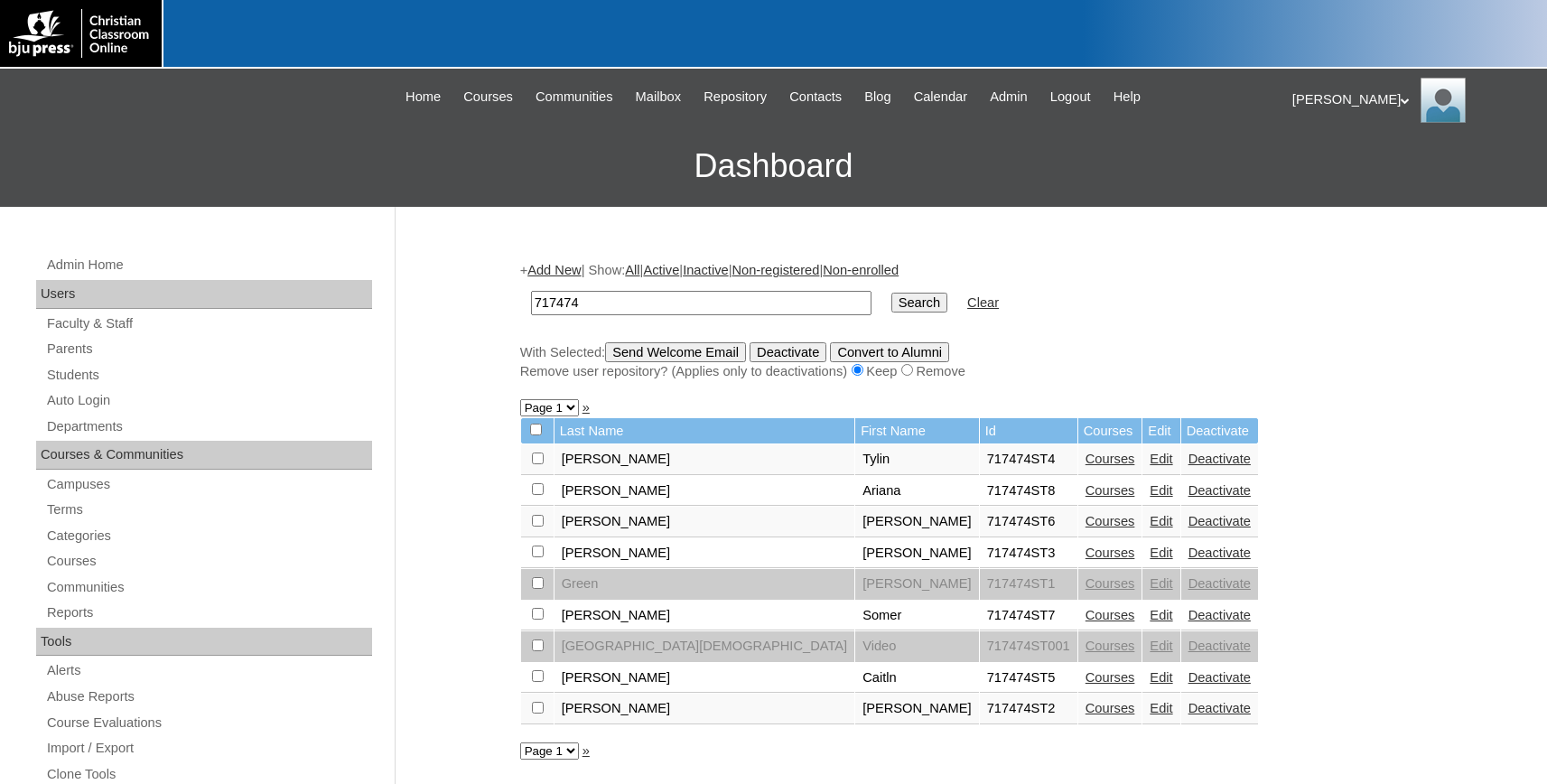
scroll to position [199, 0]
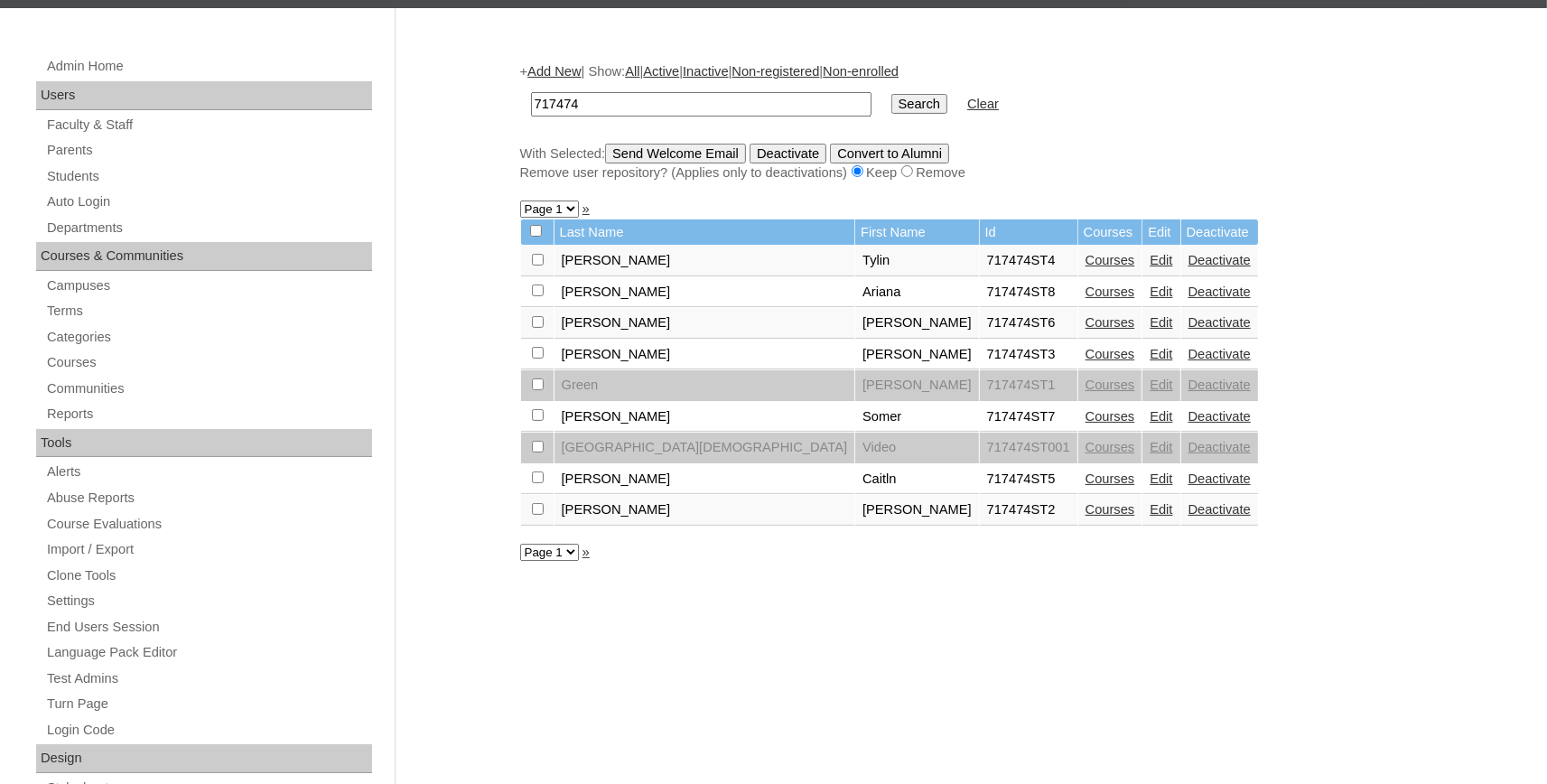
click at [1085, 360] on link "Courses" at bounding box center [1110, 354] width 50 height 14
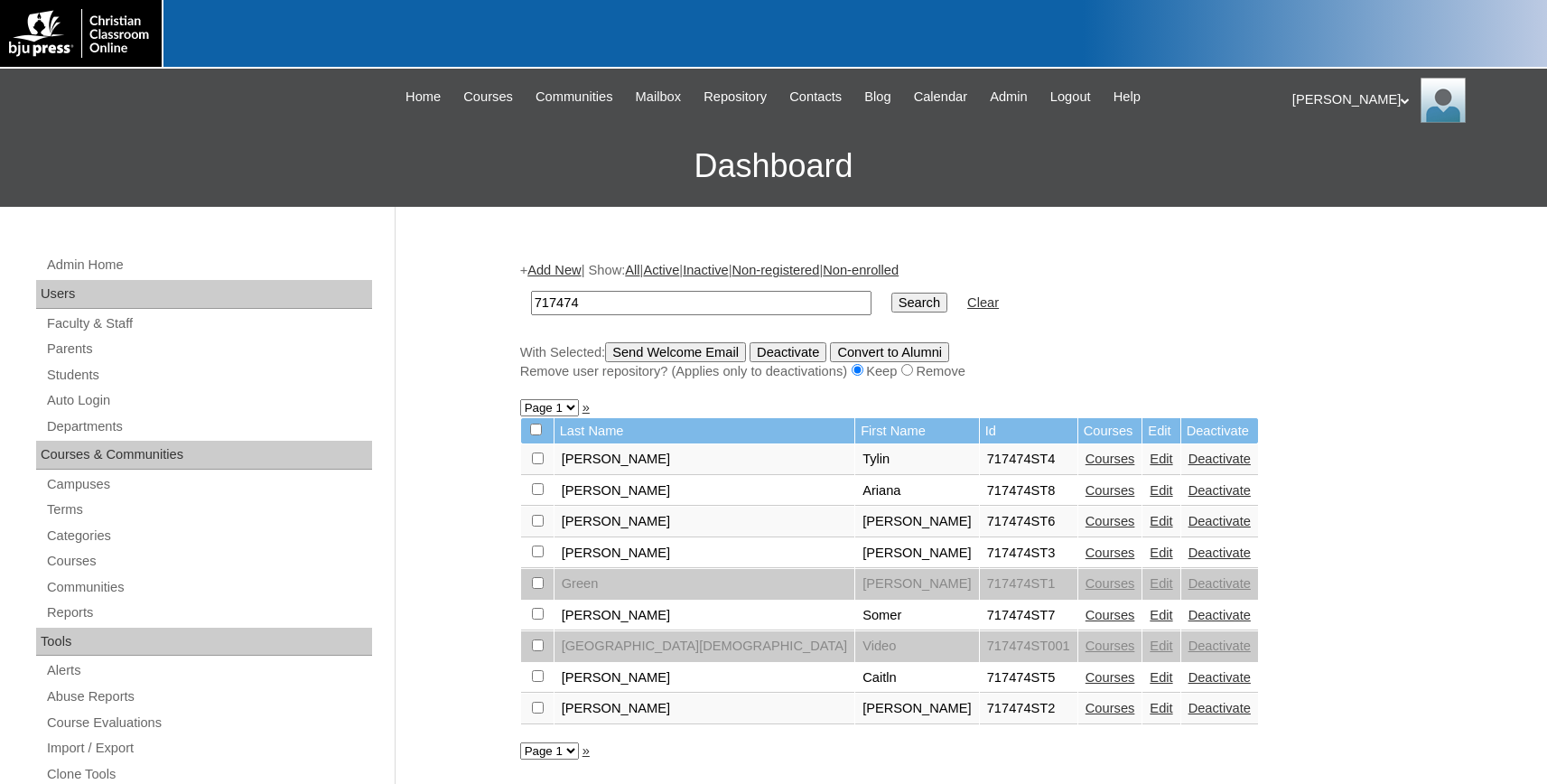
scroll to position [199, 0]
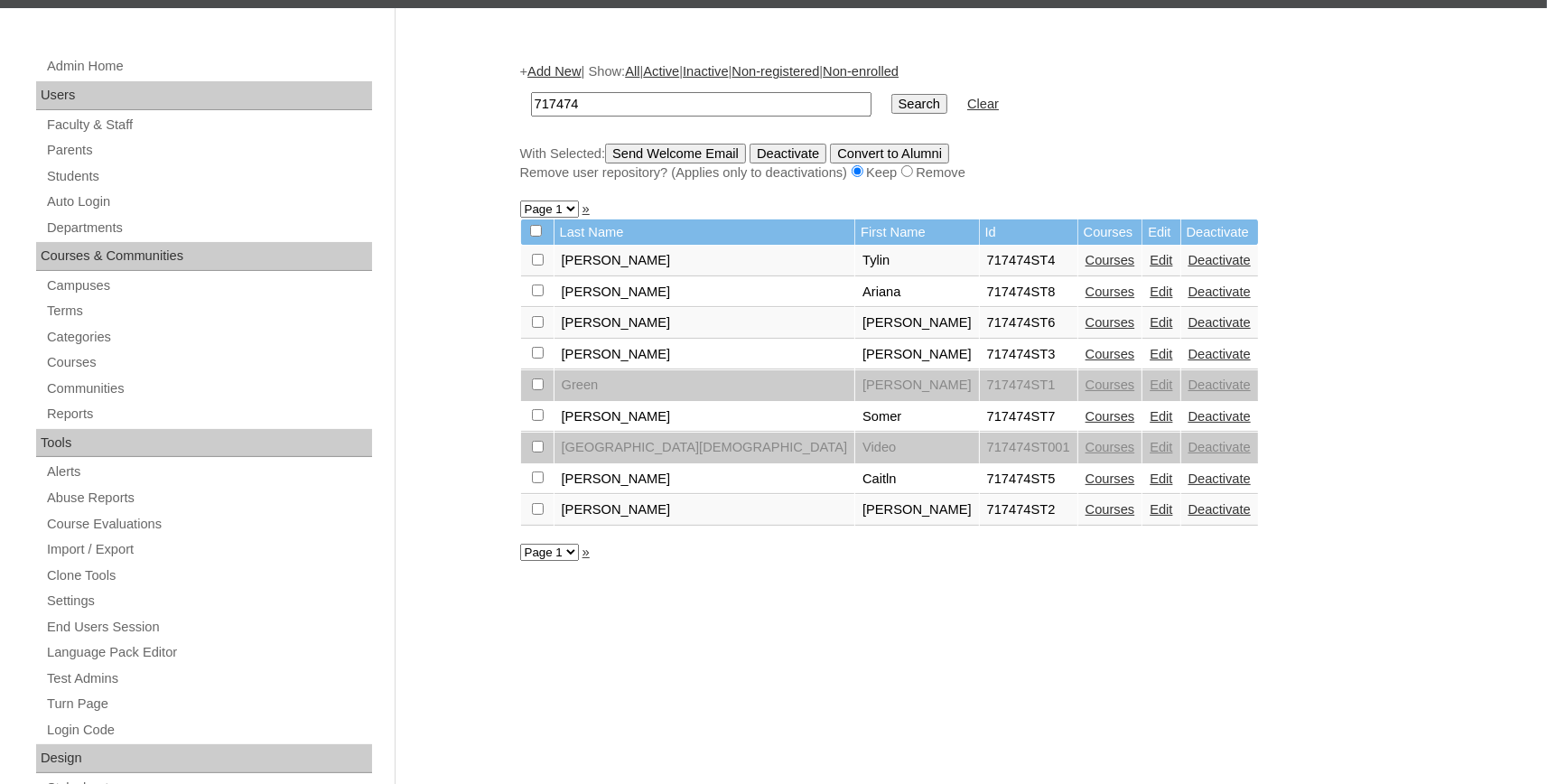
click at [1085, 361] on link "Courses" at bounding box center [1110, 354] width 50 height 14
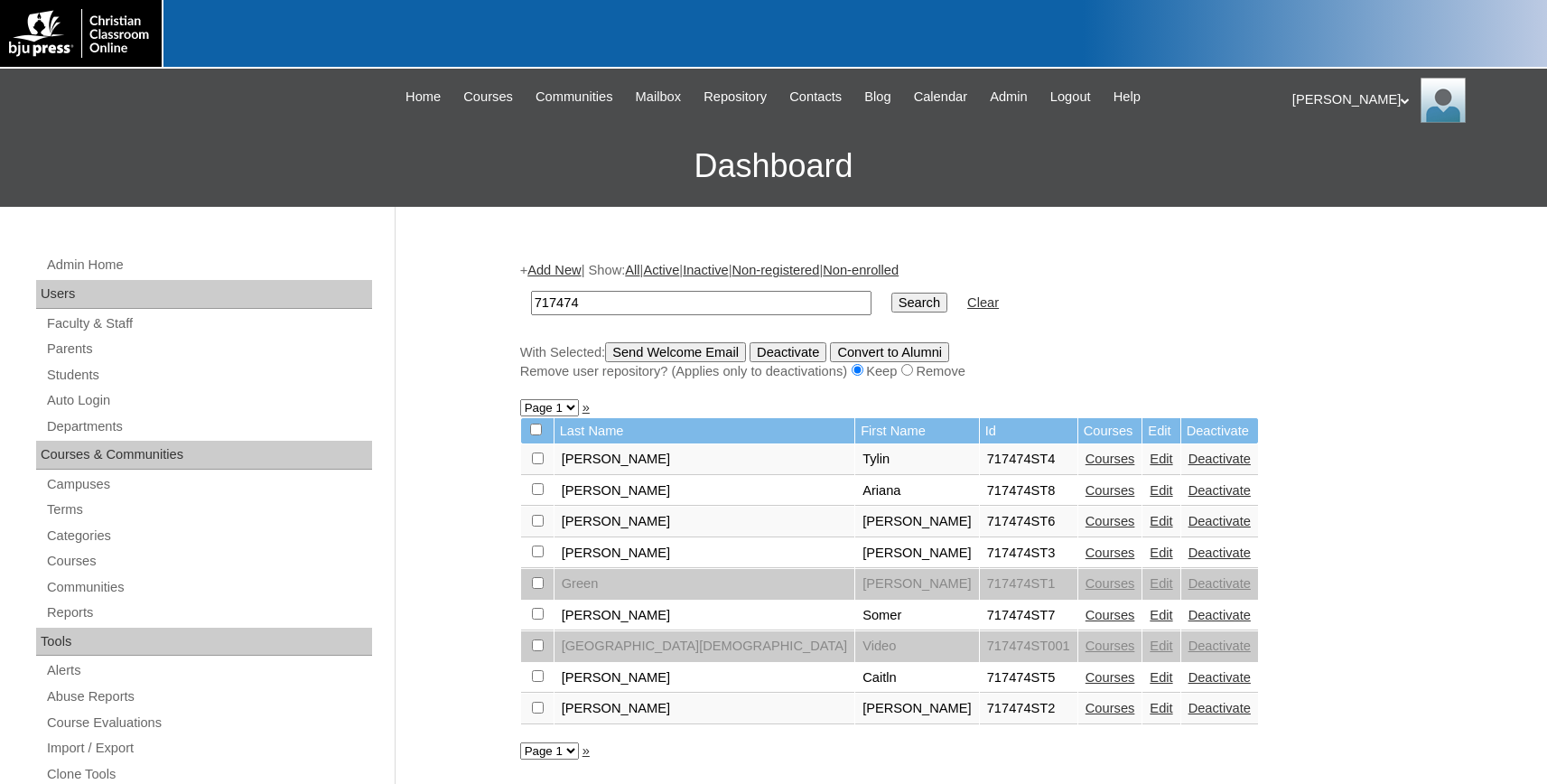
scroll to position [199, 0]
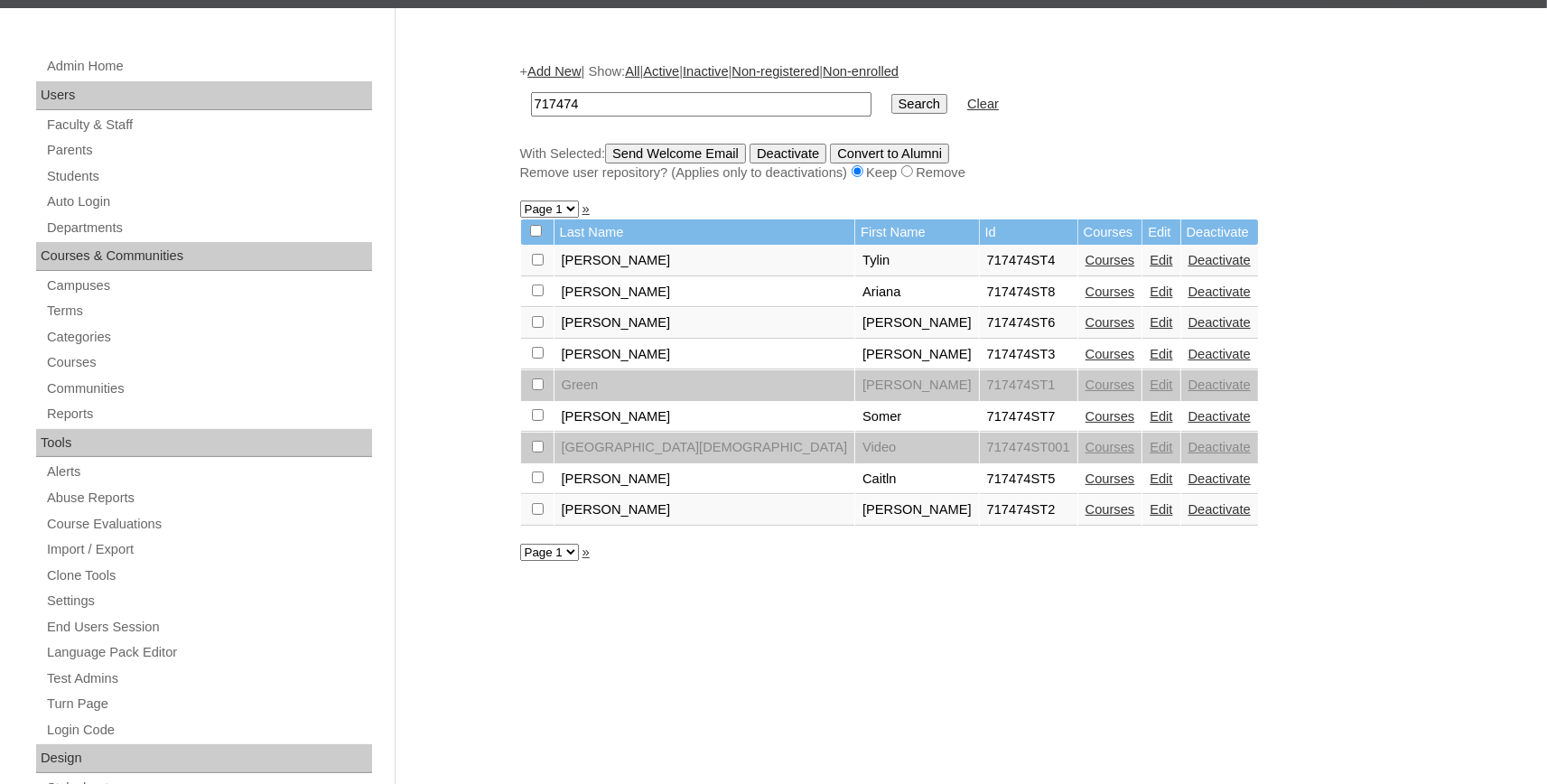
click at [1085, 329] on link "Courses" at bounding box center [1110, 322] width 50 height 14
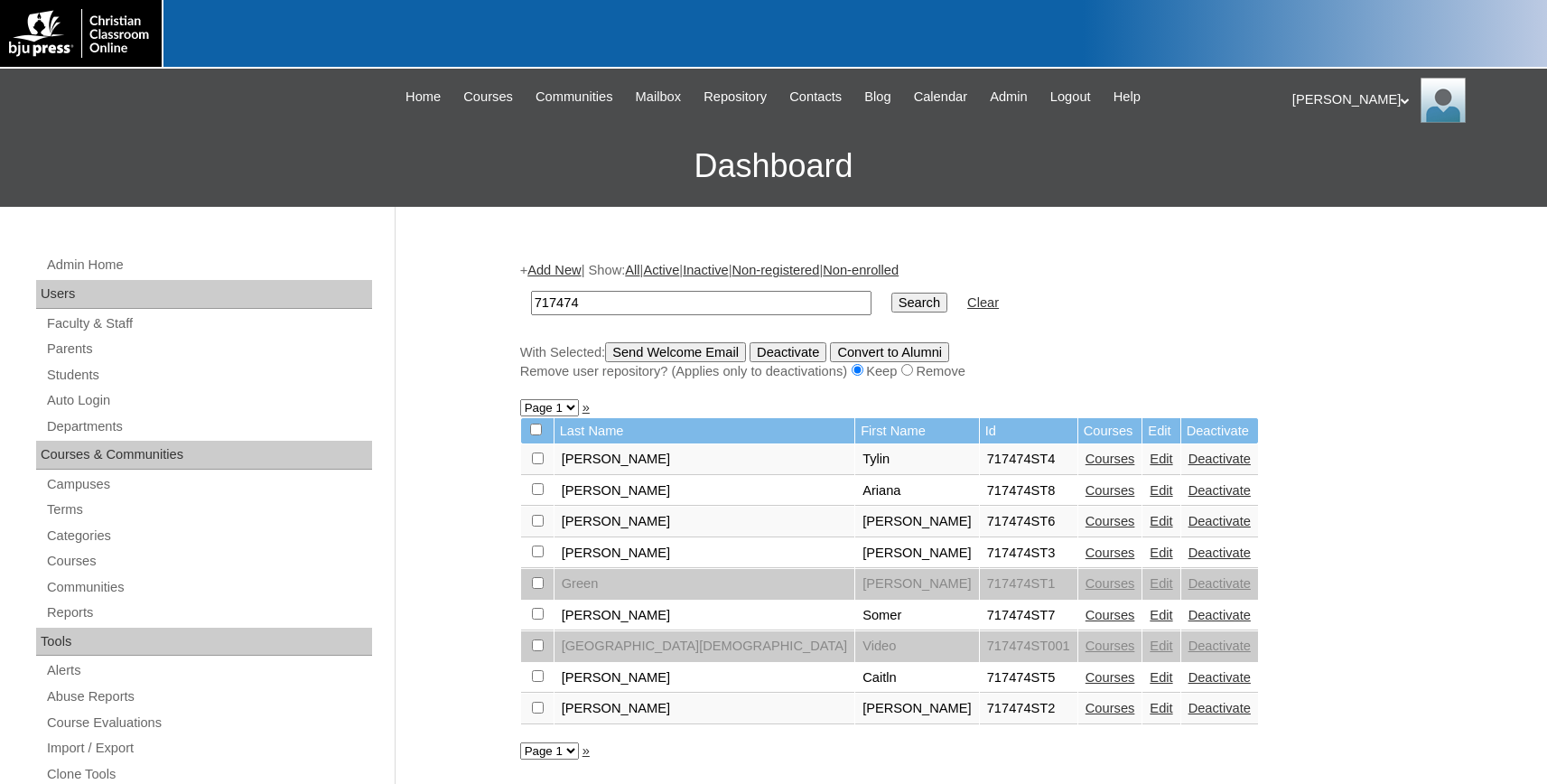
scroll to position [199, 0]
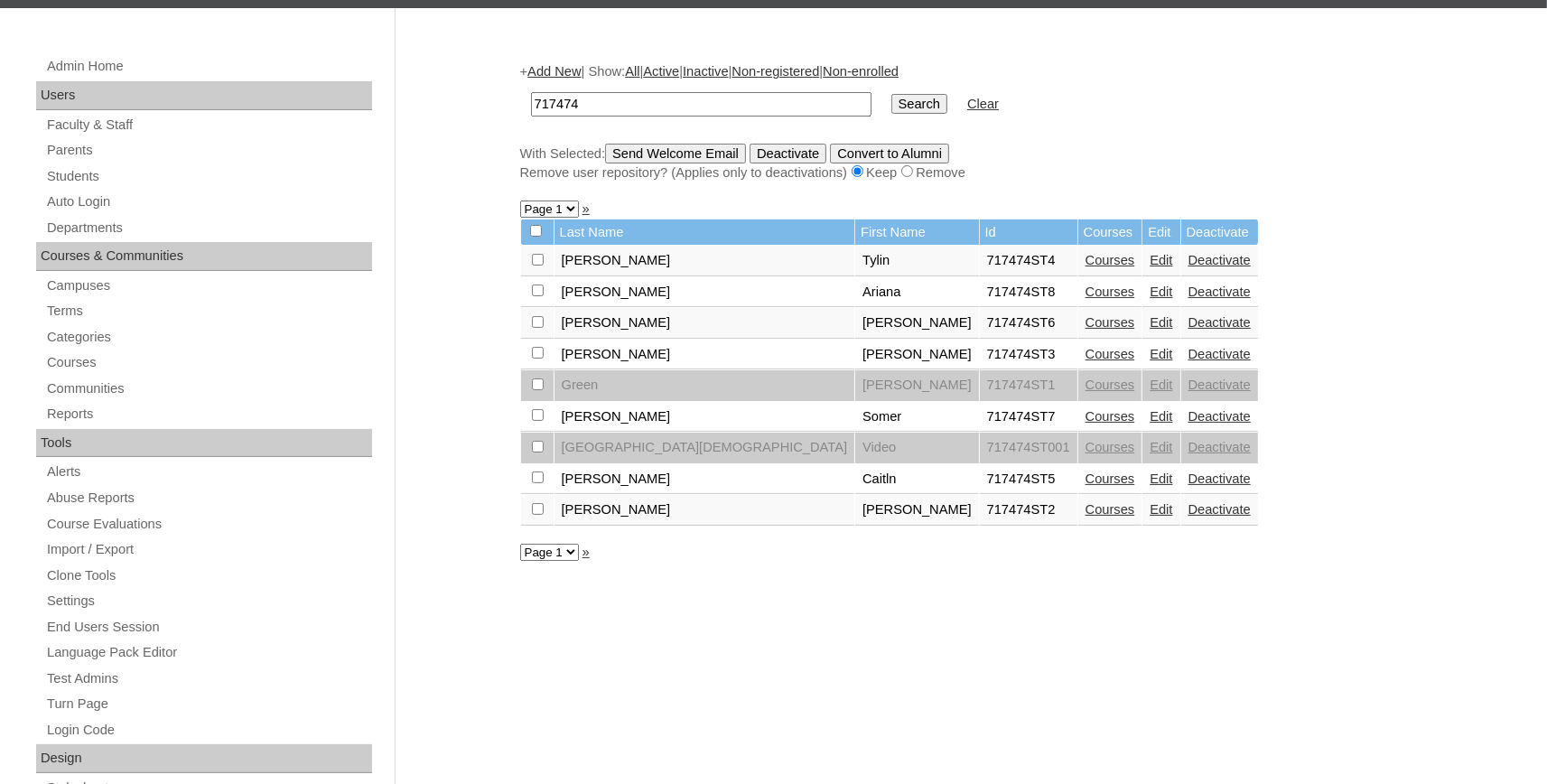
click at [1085, 296] on link "Courses" at bounding box center [1110, 291] width 50 height 14
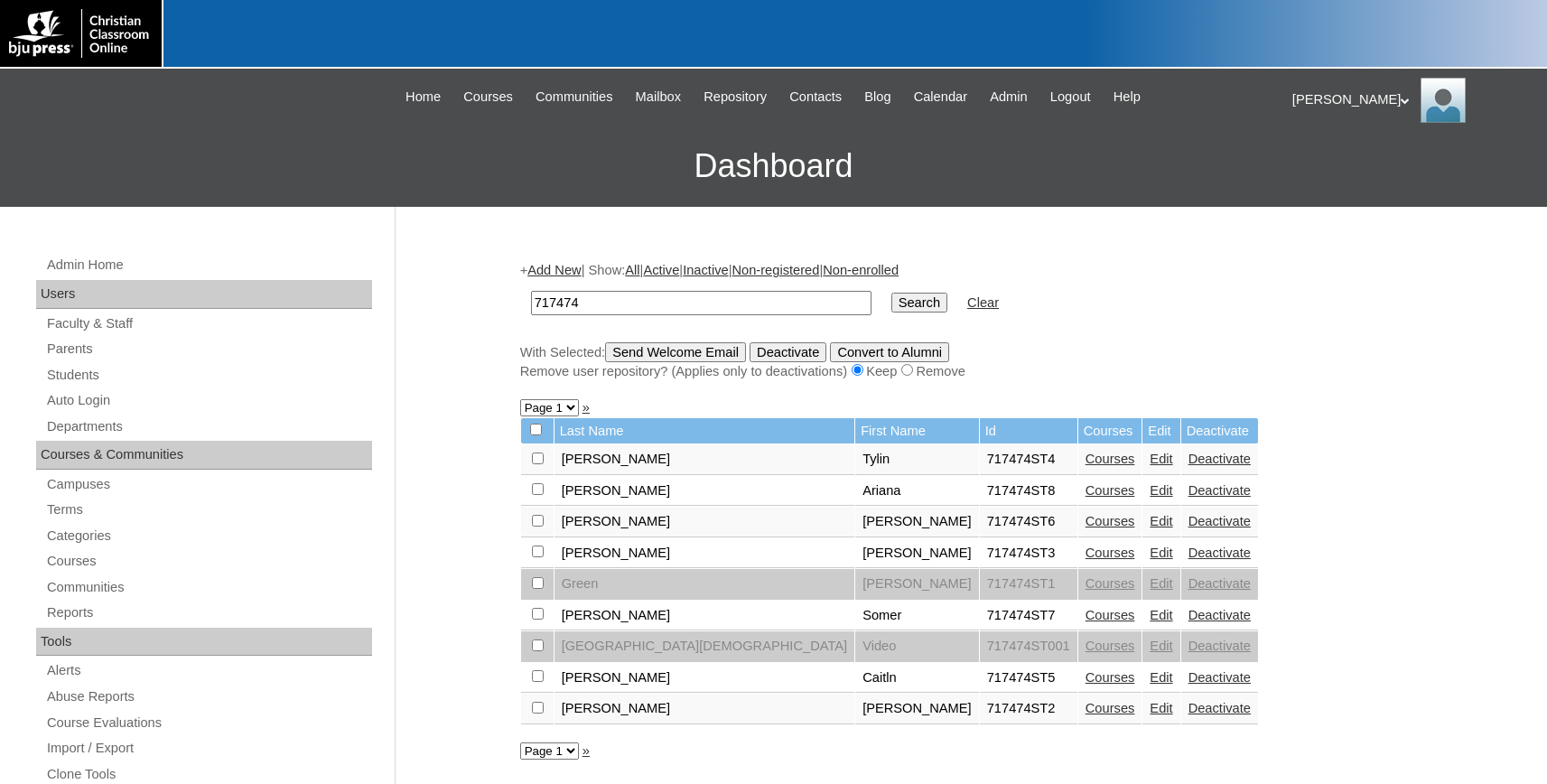
scroll to position [199, 0]
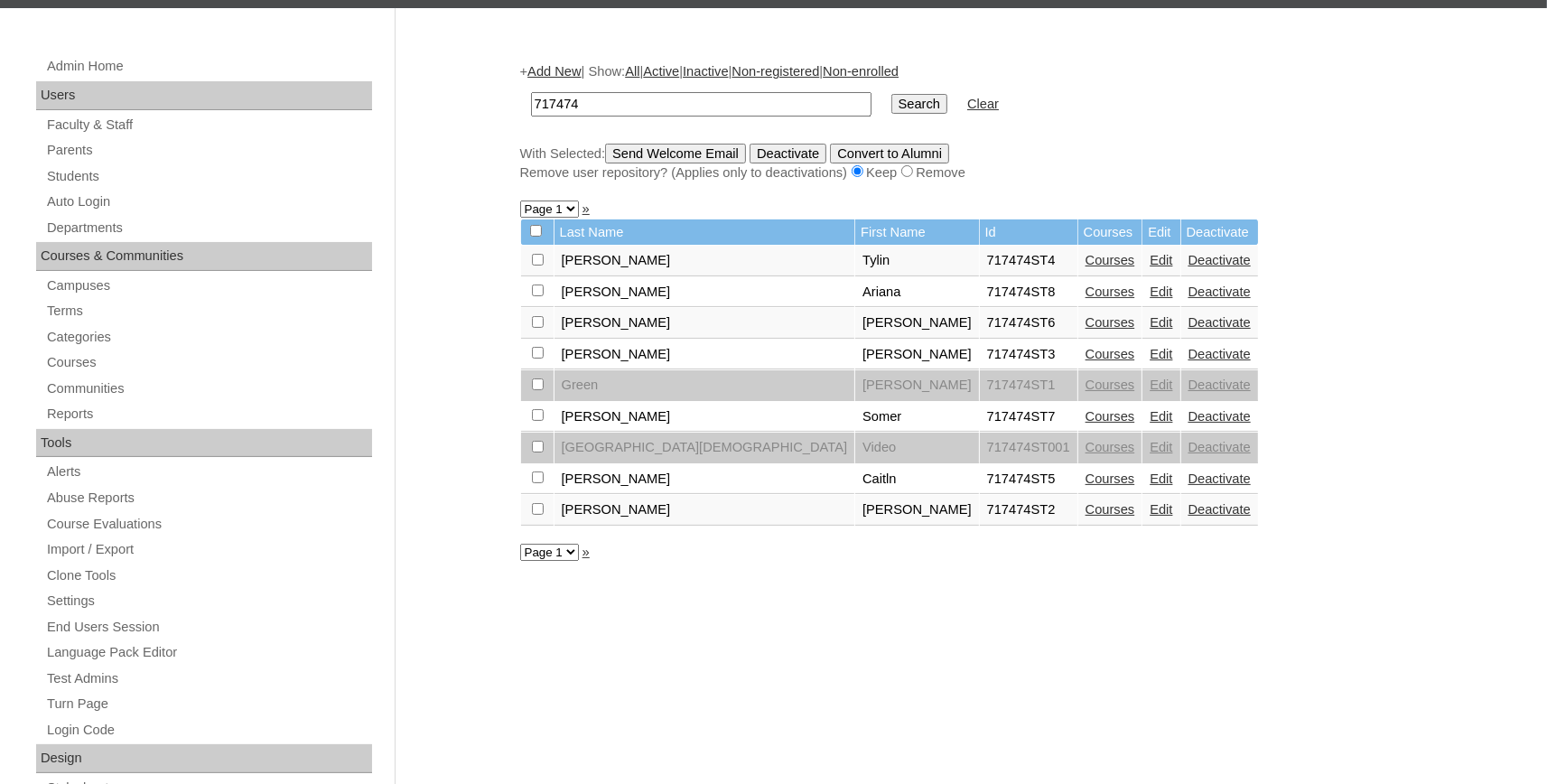
click at [1078, 256] on td "Courses" at bounding box center [1110, 261] width 64 height 31
click at [1085, 264] on link "Courses" at bounding box center [1110, 260] width 50 height 14
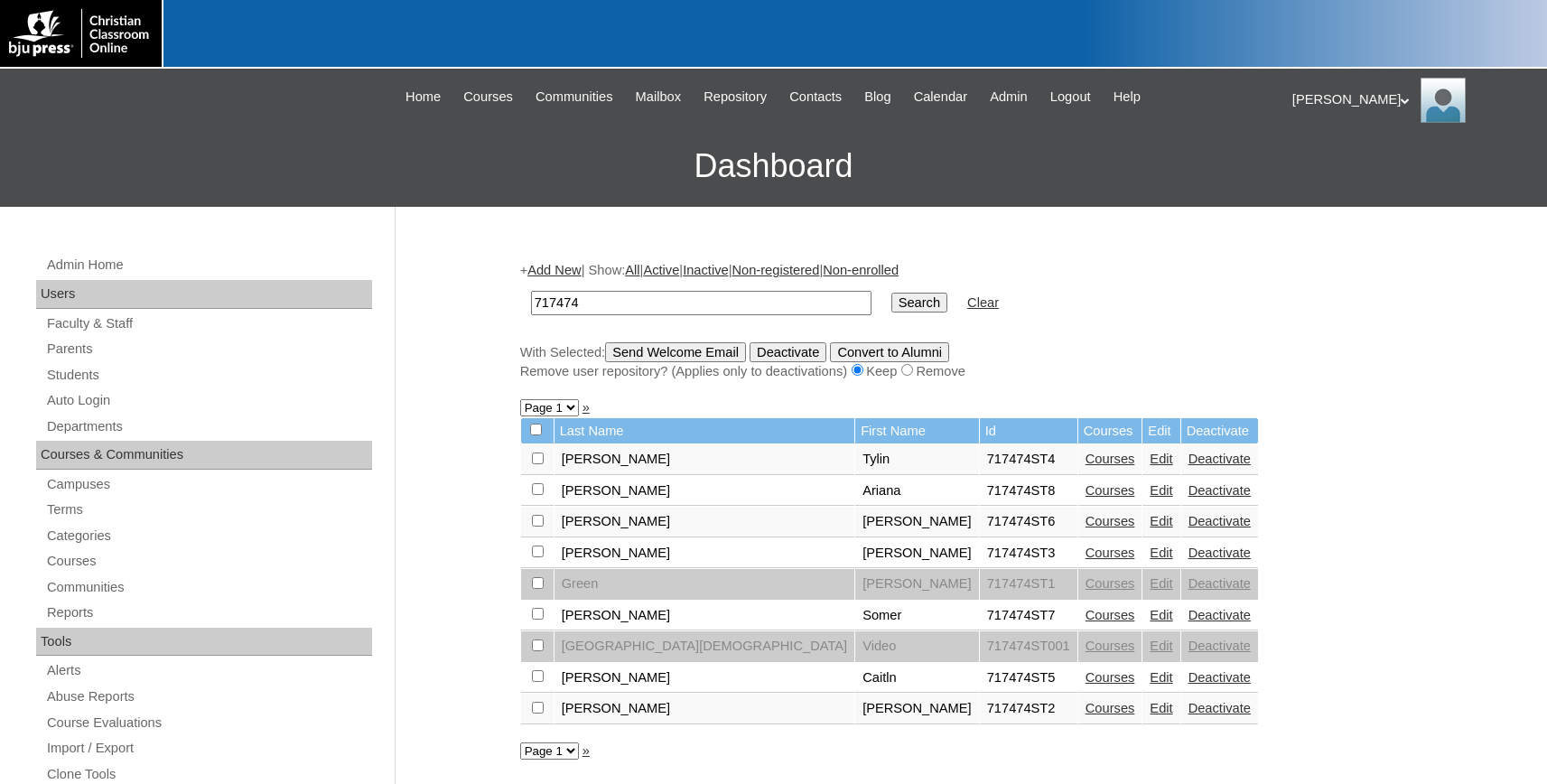
scroll to position [199, 0]
